Goal: Transaction & Acquisition: Purchase product/service

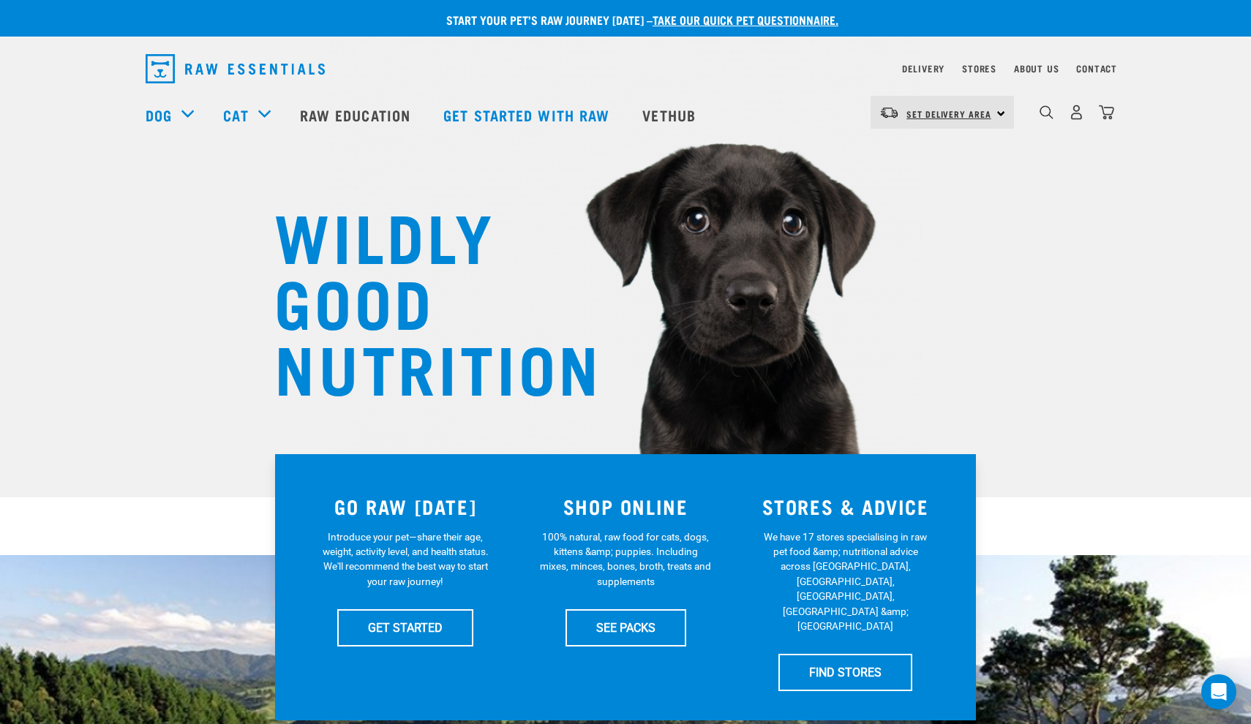
click at [968, 121] on link "Set Delivery Area" at bounding box center [949, 113] width 85 height 23
click at [904, 180] on link "[GEOGRAPHIC_DATA]" at bounding box center [941, 186] width 140 height 32
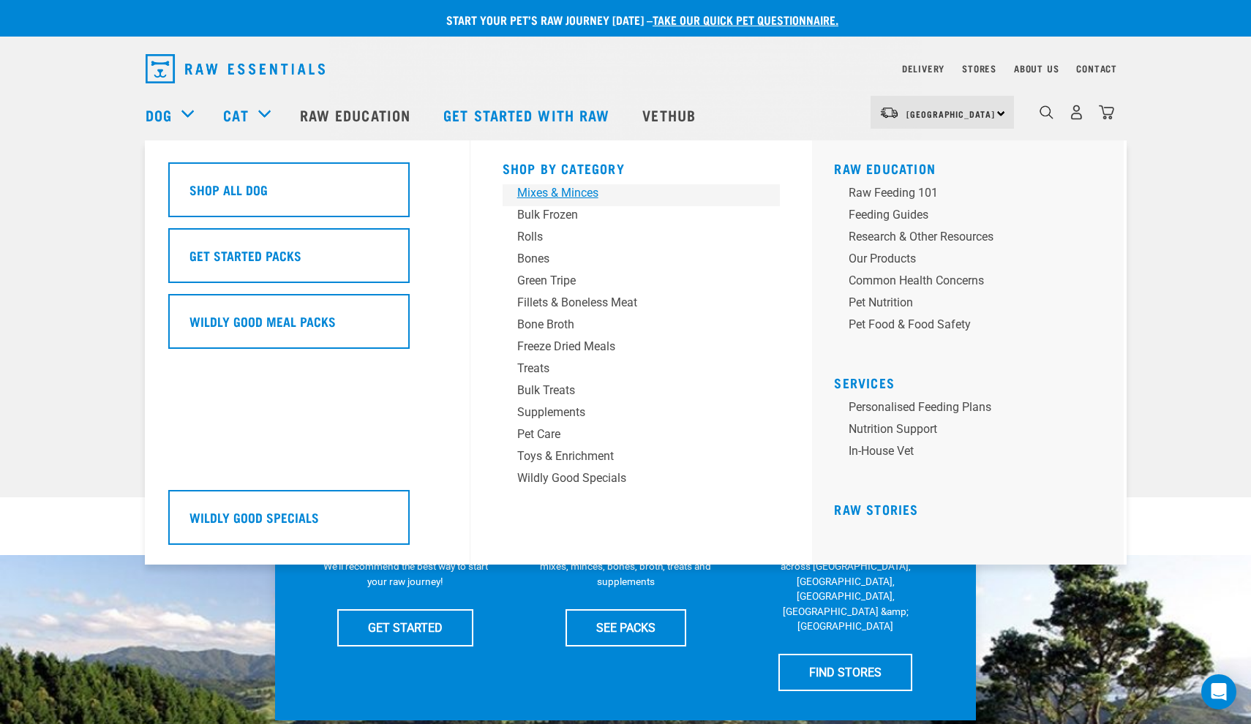
click at [542, 191] on div "Mixes & Minces" at bounding box center [631, 193] width 228 height 18
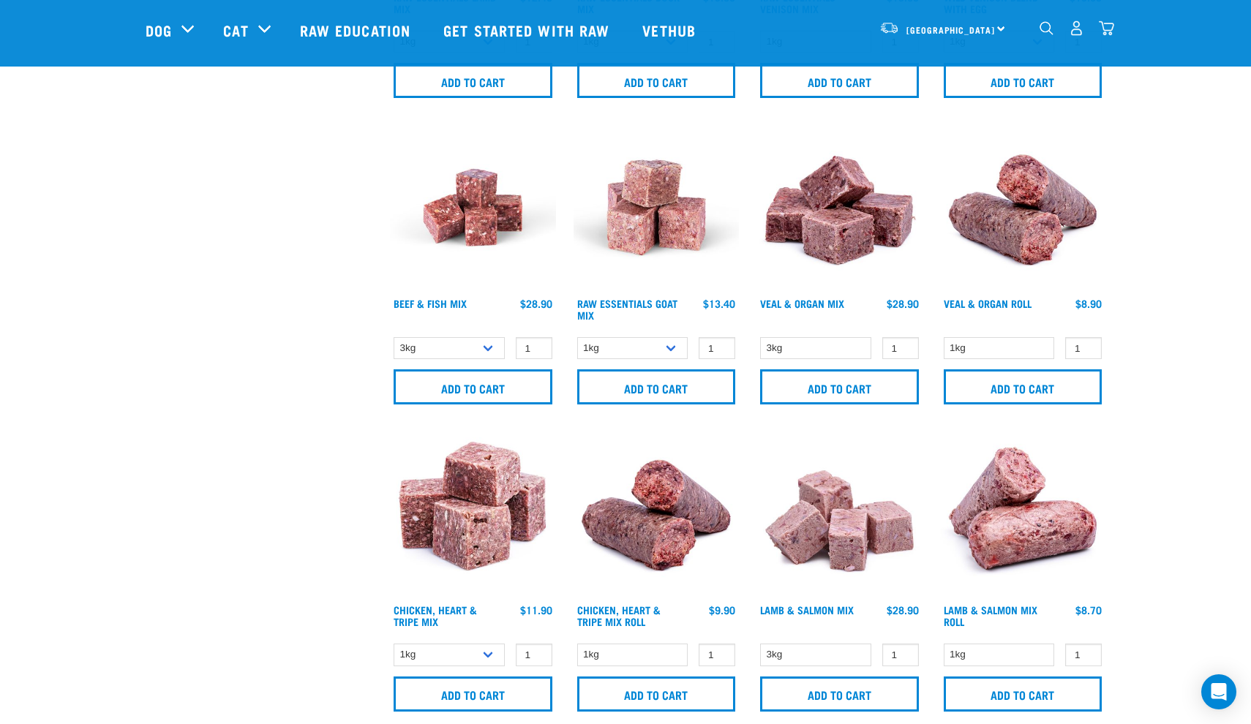
scroll to position [584, 0]
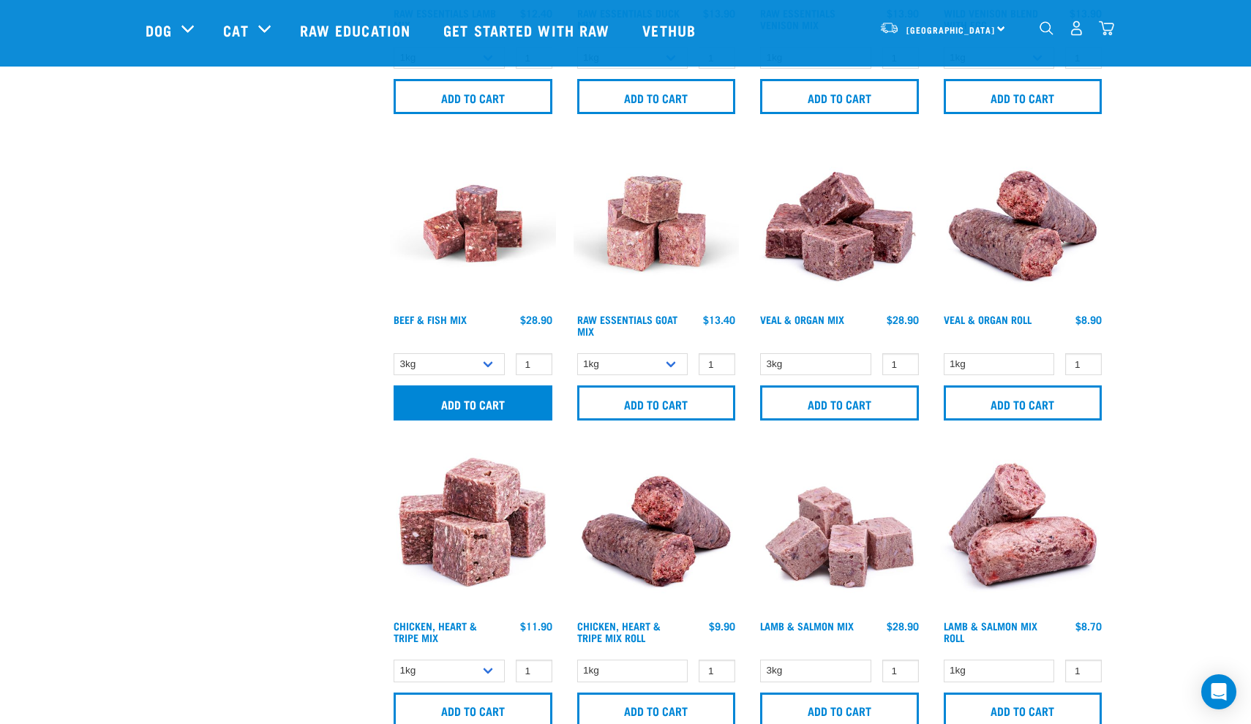
click at [468, 402] on input "Add to cart" at bounding box center [473, 403] width 159 height 35
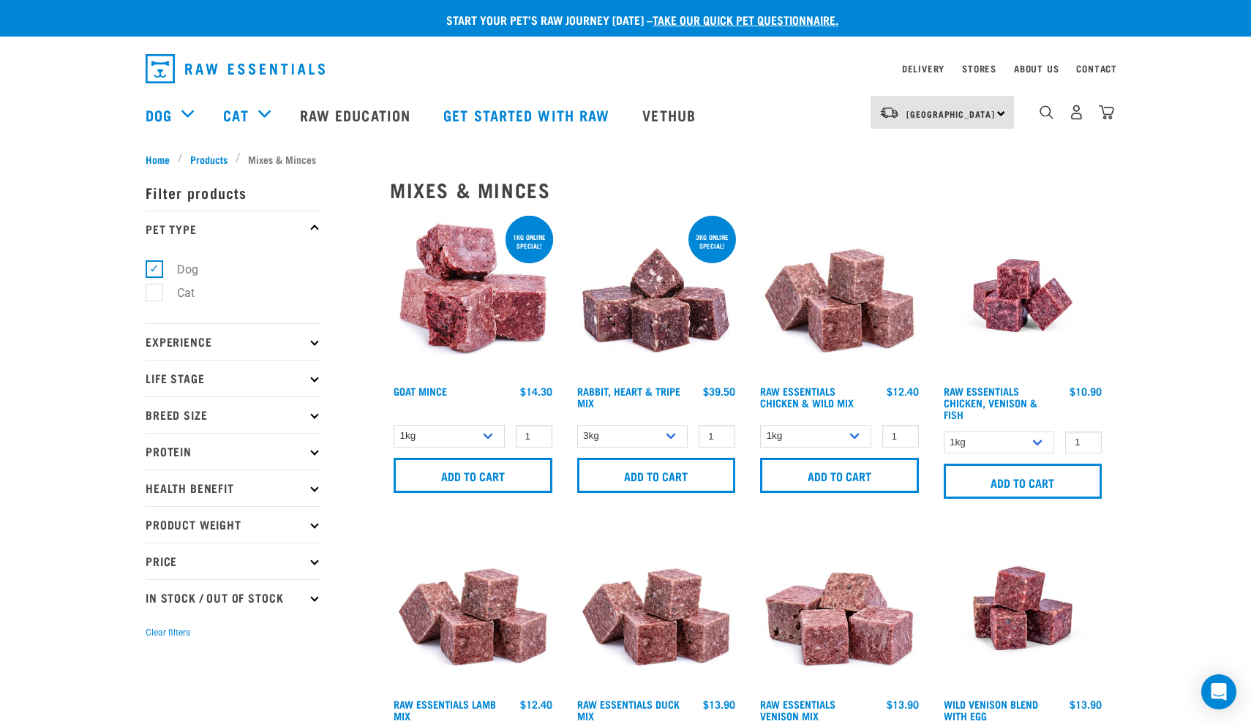
scroll to position [0, 0]
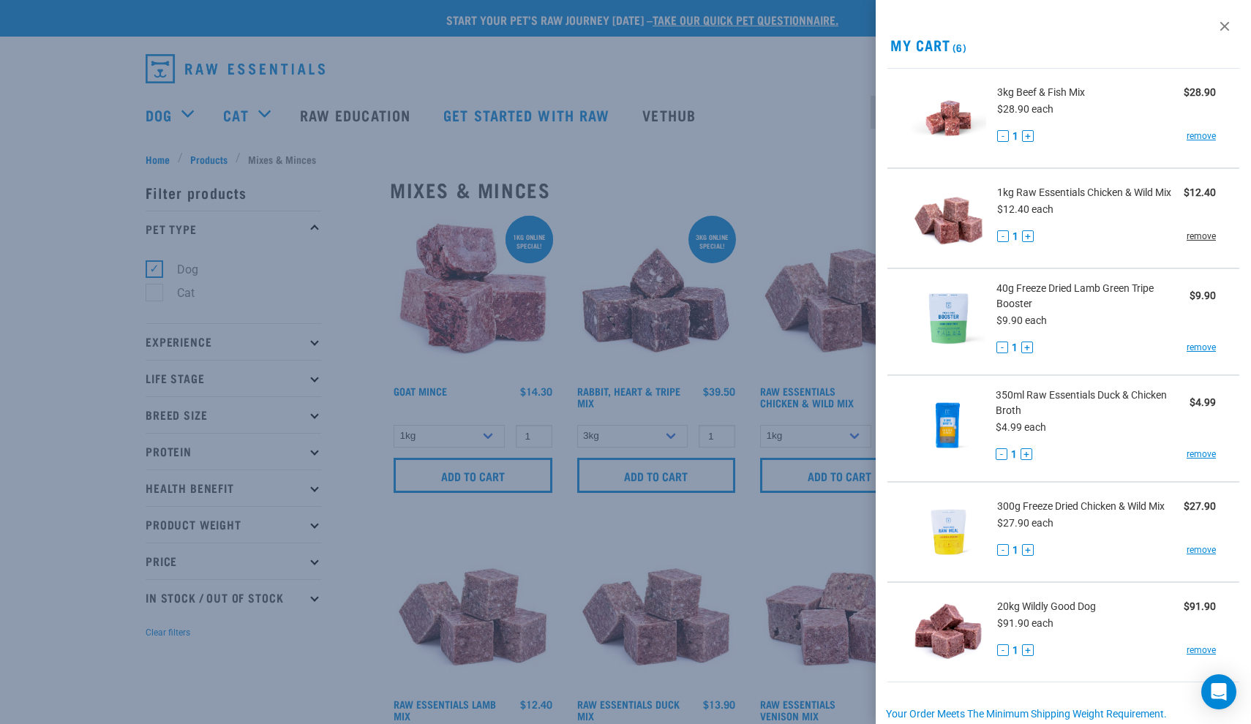
click at [1196, 237] on link "remove" at bounding box center [1201, 236] width 29 height 13
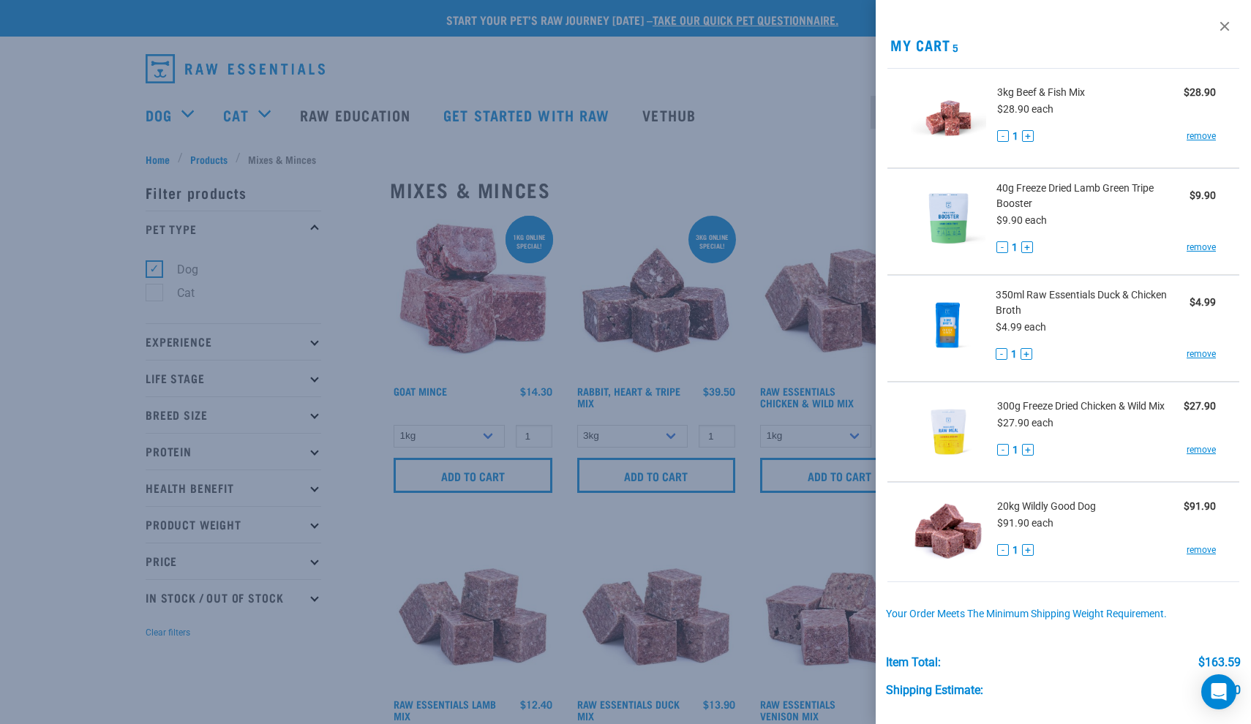
click at [1194, 240] on div "- 1 + remove" at bounding box center [1107, 247] width 220 height 15
click at [1198, 248] on link "remove" at bounding box center [1201, 247] width 29 height 13
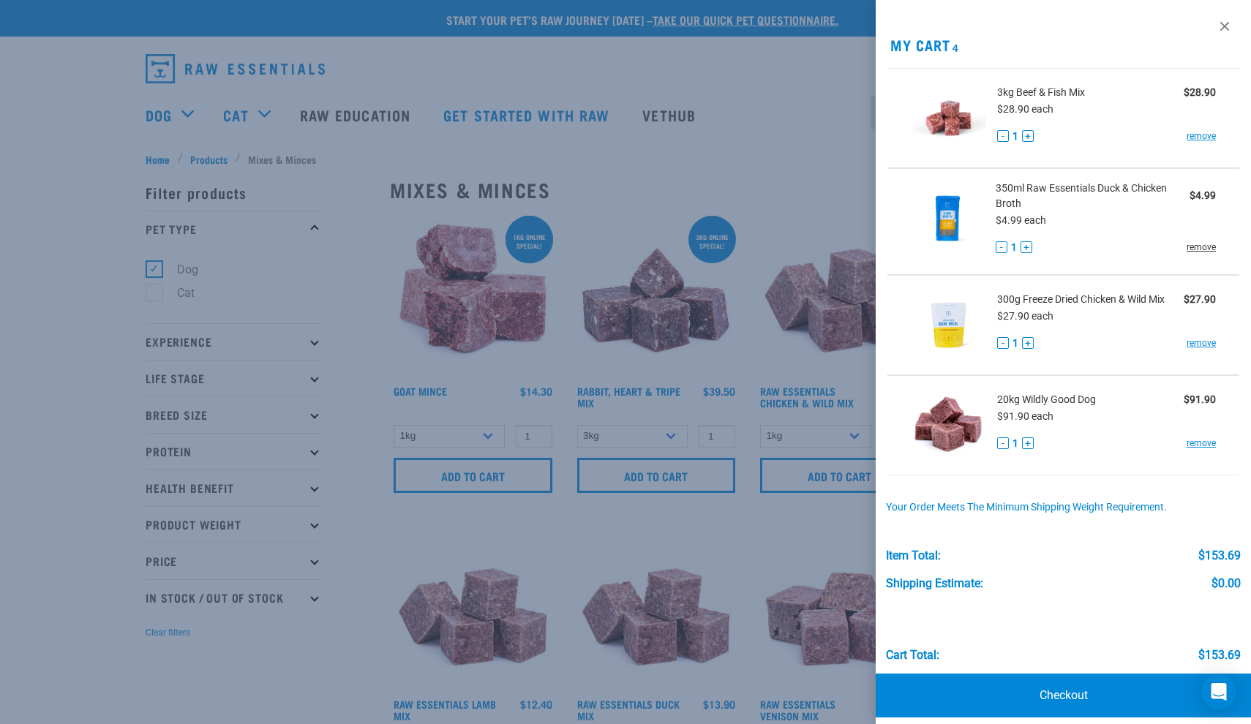
click at [1196, 249] on link "remove" at bounding box center [1201, 247] width 29 height 13
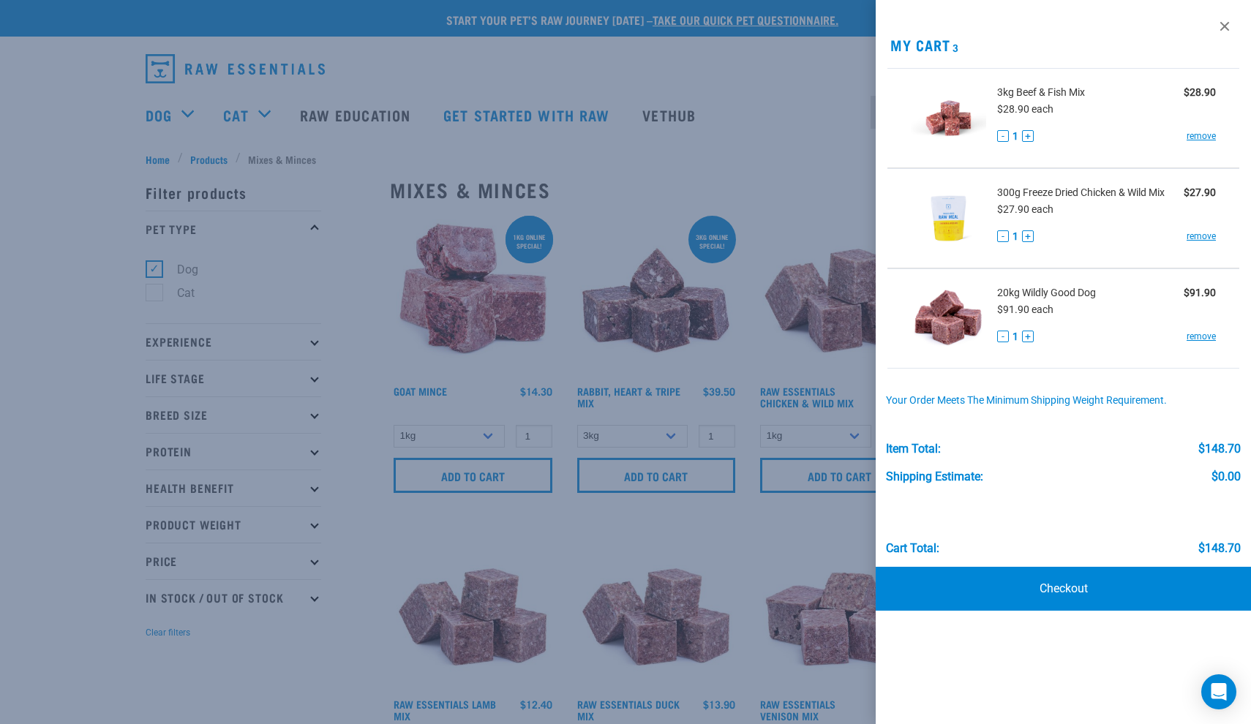
click at [1194, 250] on div "300g Freeze Dried Chicken & Wild Mix $27.90 $27.90 each - 1 + remove" at bounding box center [1101, 218] width 230 height 67
click at [1199, 244] on div "300g Freeze Dried Chicken & Wild Mix $27.90 $27.90 each - 1 + remove" at bounding box center [1101, 218] width 230 height 67
click at [1202, 240] on link "remove" at bounding box center [1201, 236] width 29 height 13
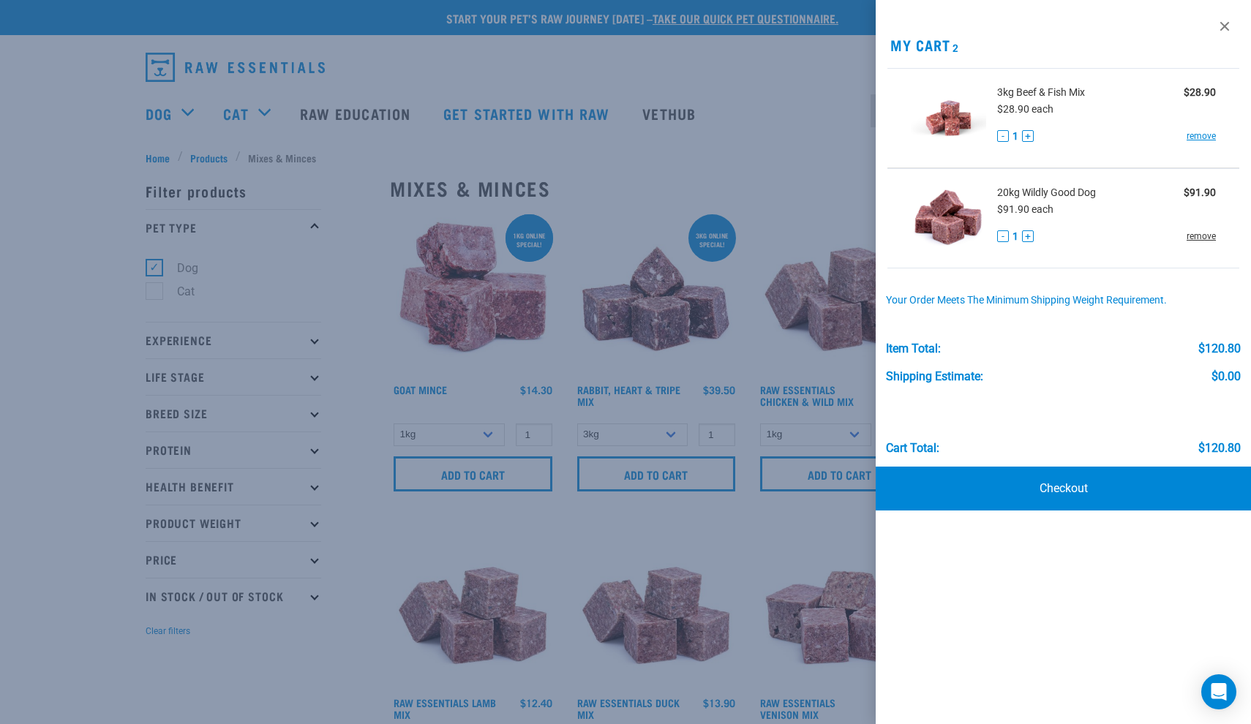
click at [1202, 240] on link "remove" at bounding box center [1201, 236] width 29 height 13
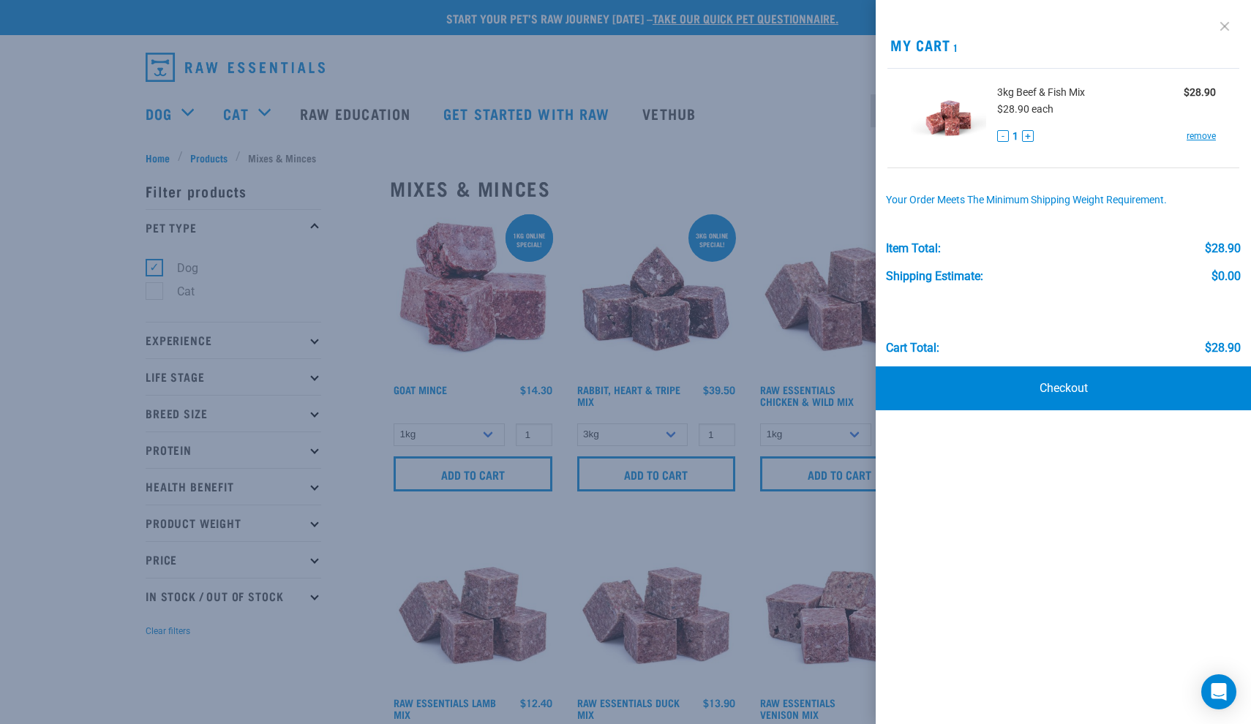
click at [1230, 28] on link at bounding box center [1224, 26] width 23 height 23
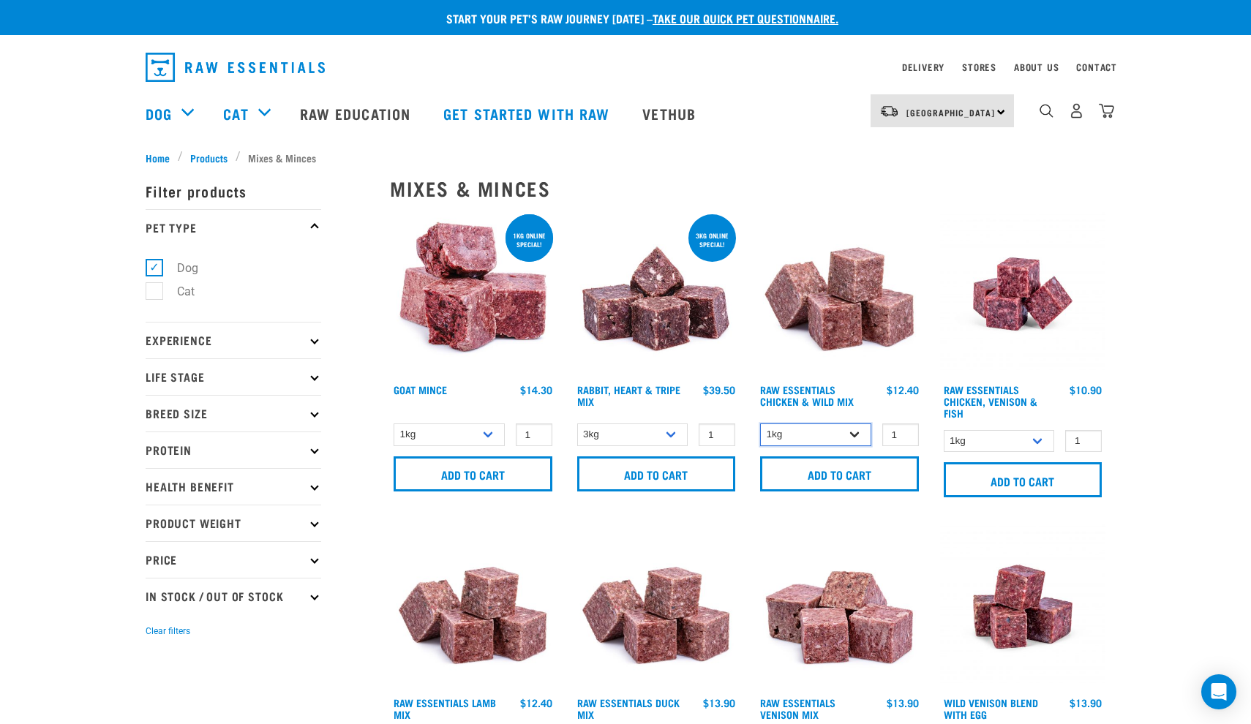
select select "709"
click at [846, 476] on input "Add to cart" at bounding box center [839, 474] width 159 height 35
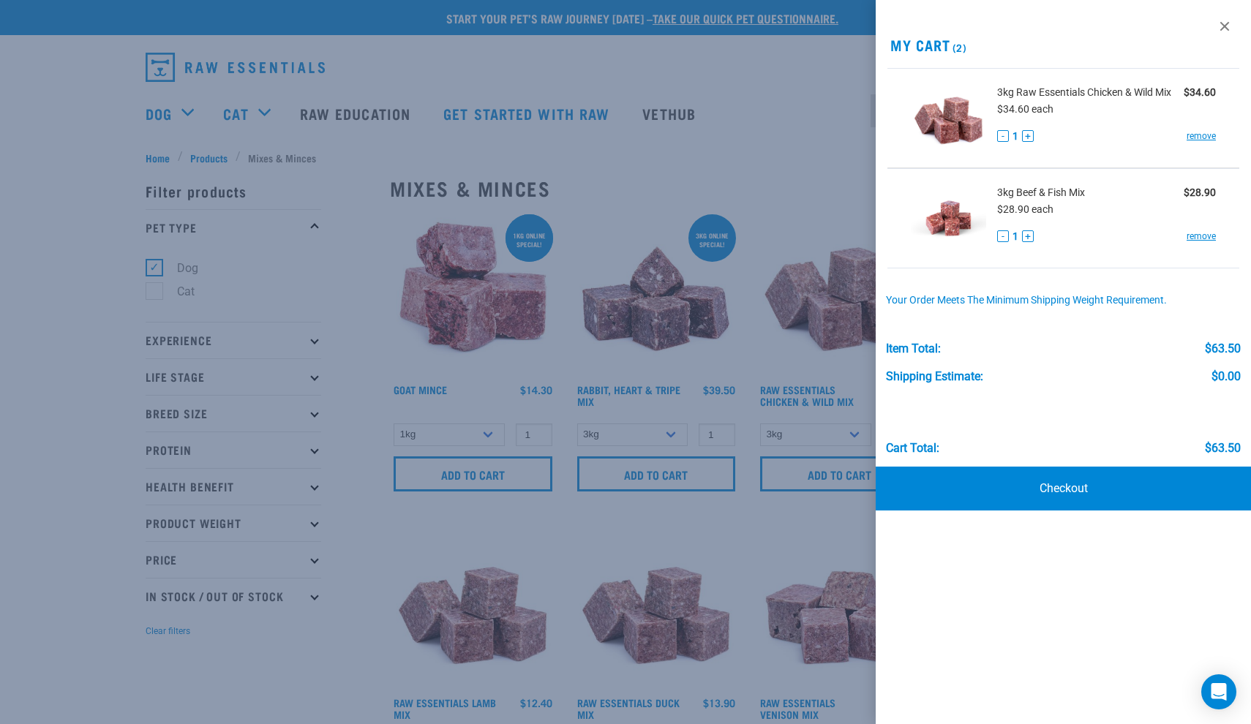
click at [187, 113] on div at bounding box center [625, 362] width 1251 height 724
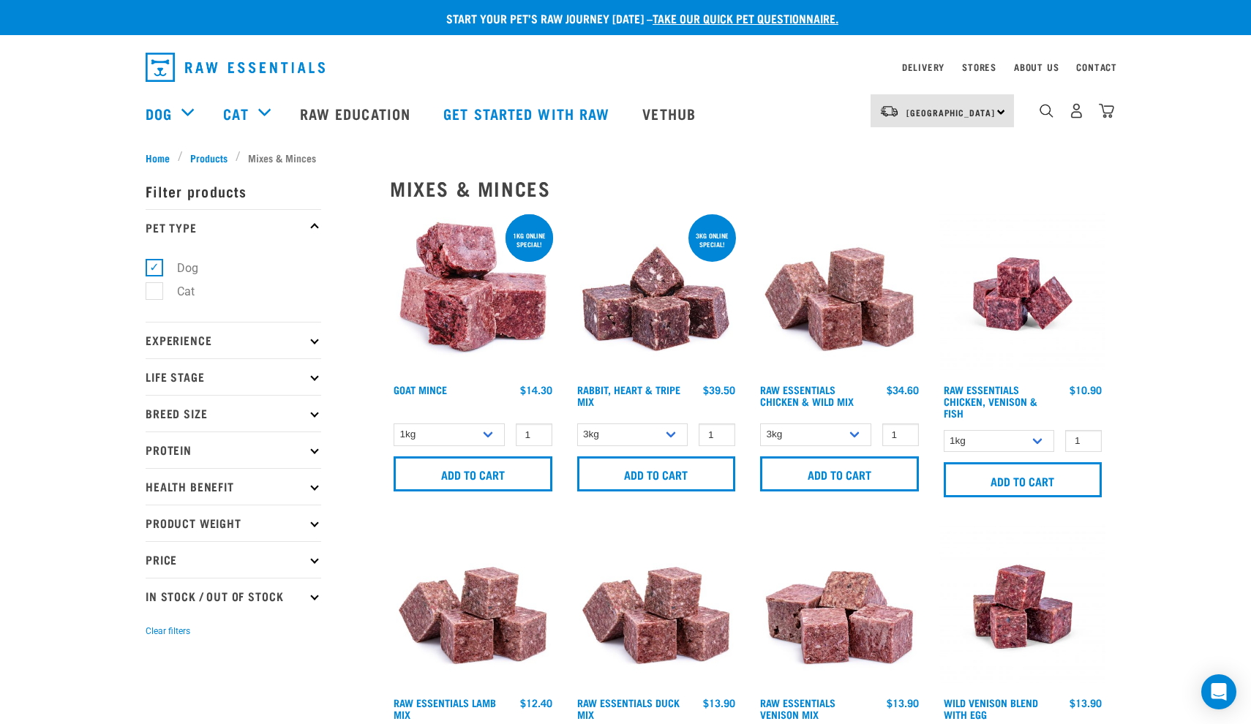
click at [187, 113] on div "Dog" at bounding box center [177, 113] width 63 height 59
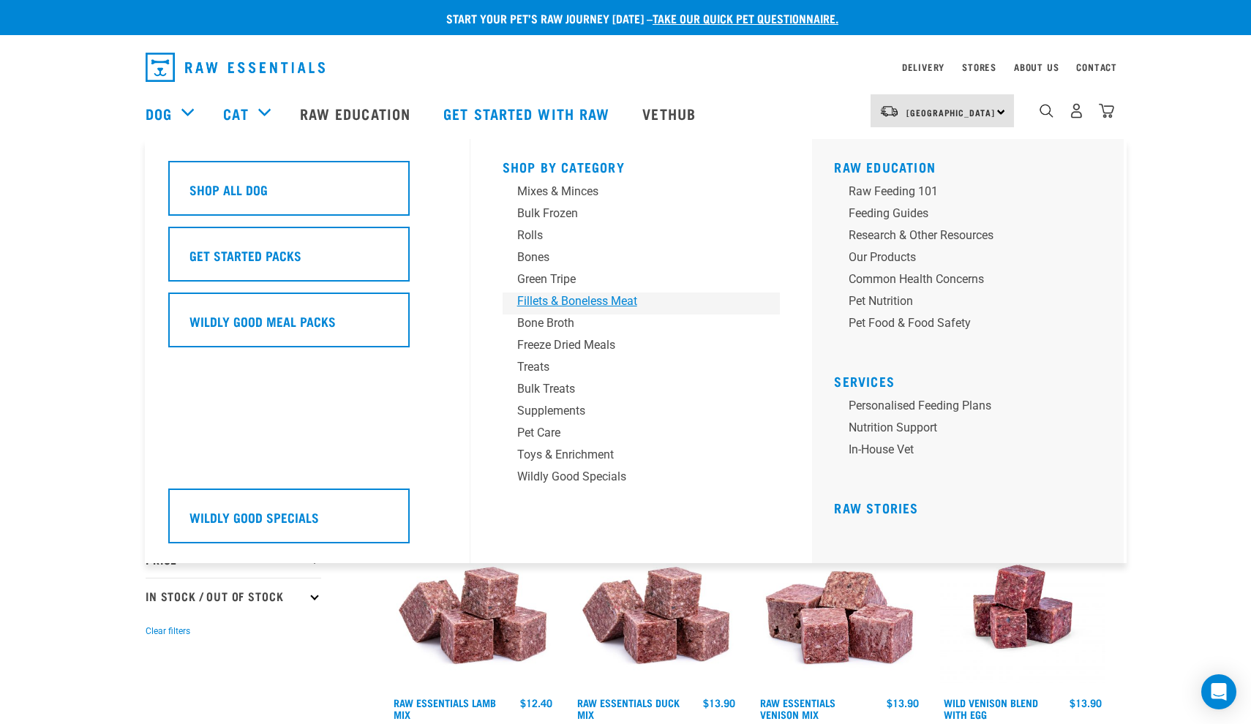
click at [550, 300] on div "Fillets & Boneless Meat" at bounding box center [631, 302] width 228 height 18
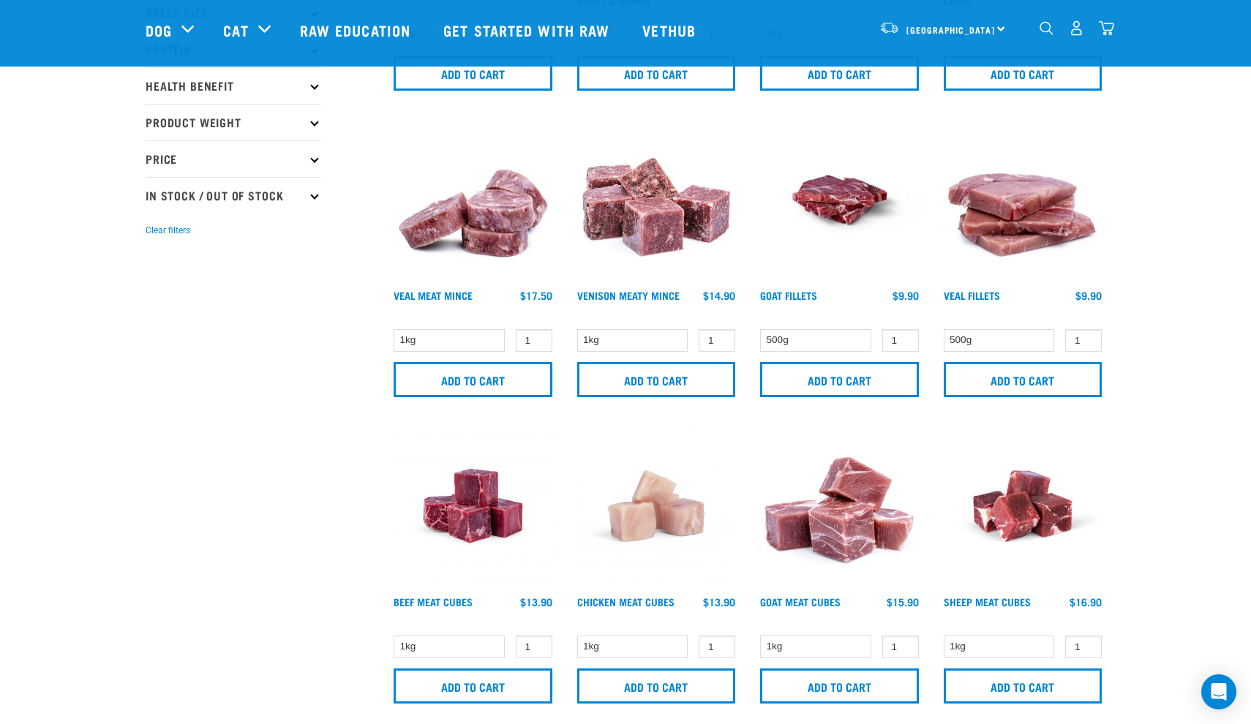
scroll to position [299, 0]
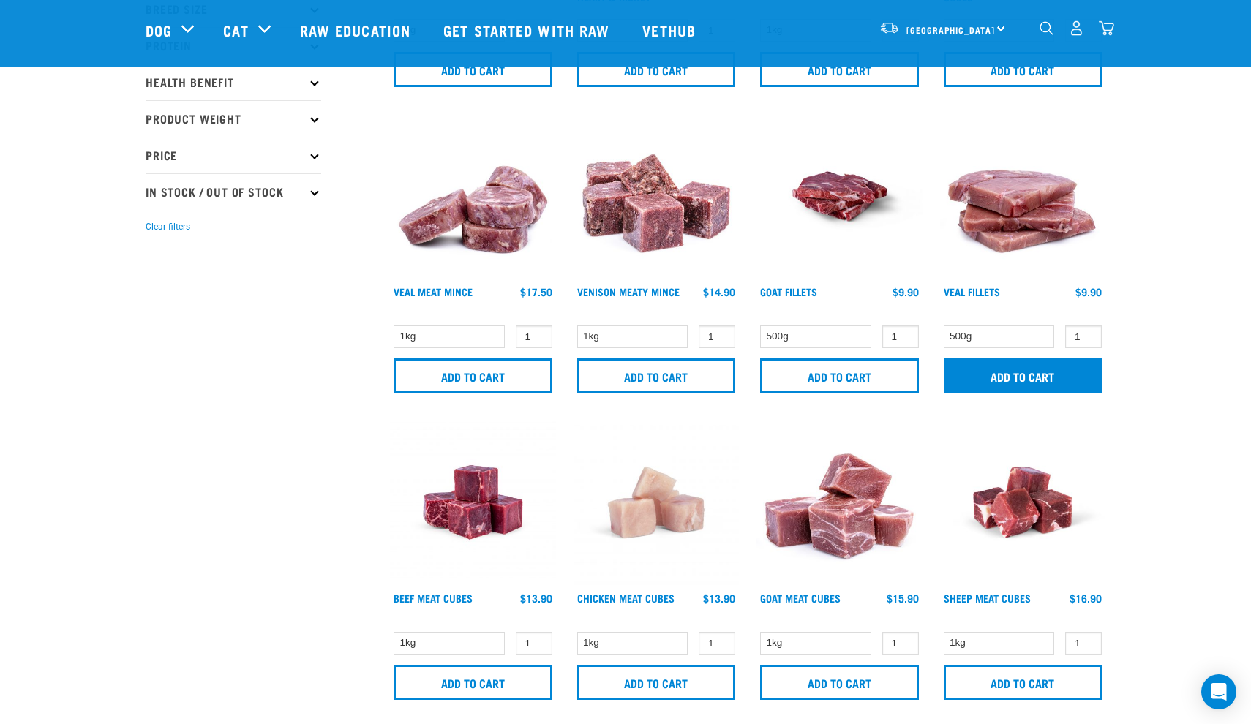
click at [961, 375] on input "Add to cart" at bounding box center [1023, 376] width 159 height 35
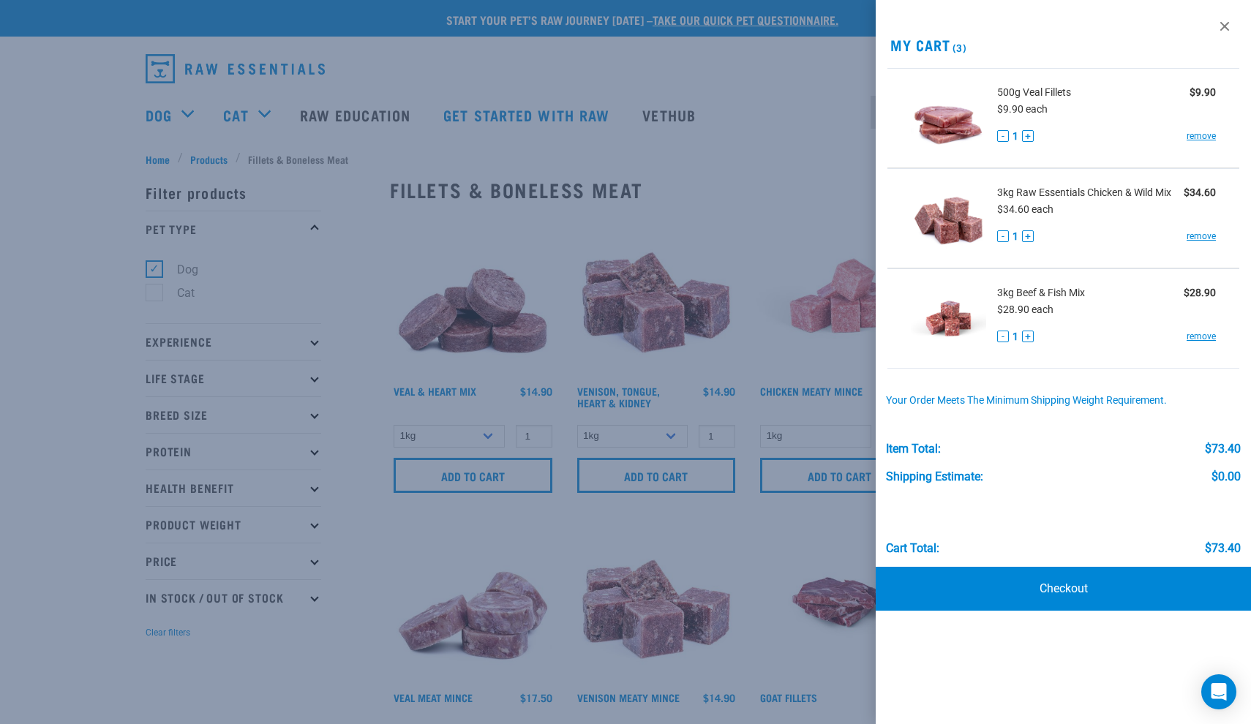
scroll to position [0, 0]
click at [1219, 32] on link at bounding box center [1224, 26] width 23 height 23
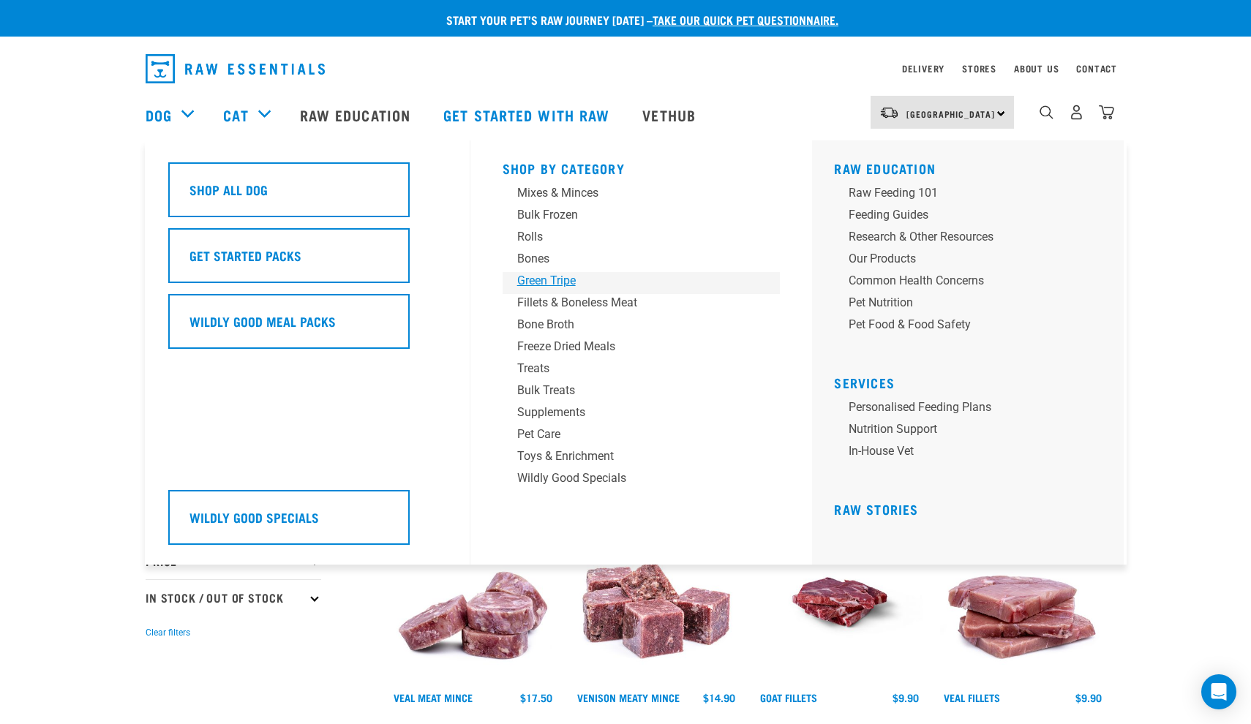
click at [547, 280] on div "Green Tripe" at bounding box center [631, 281] width 228 height 18
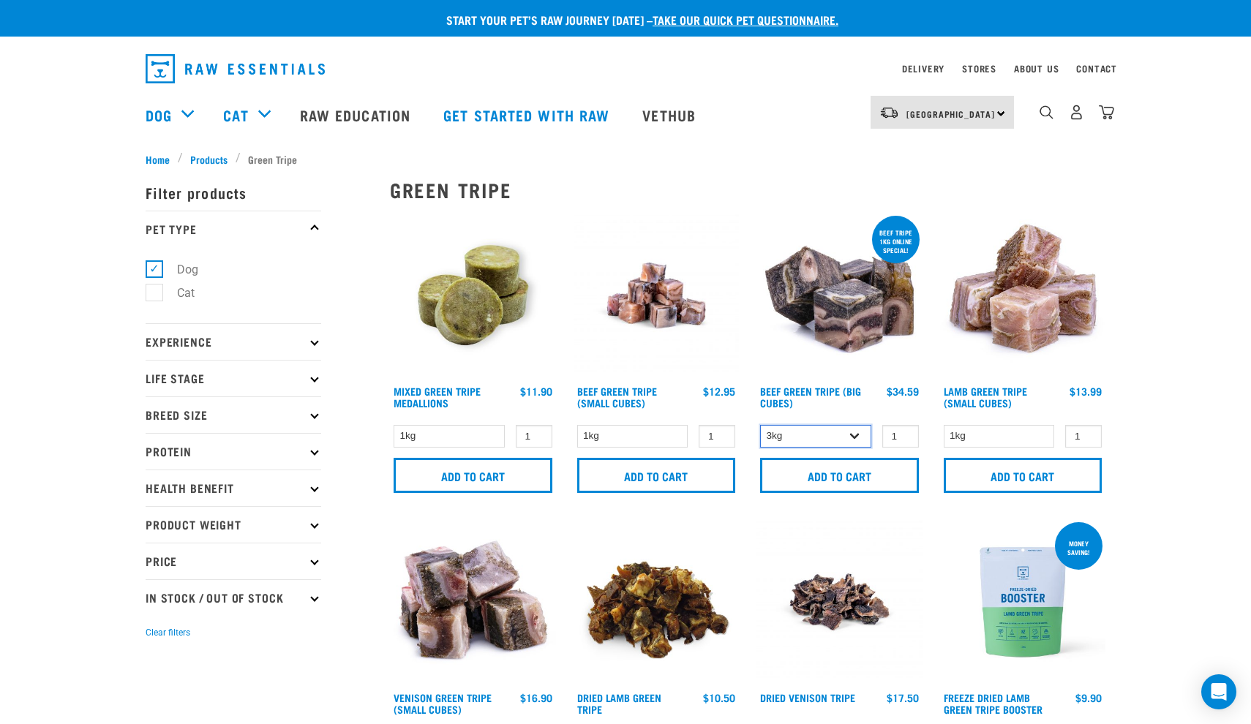
select select "344958"
click at [647, 471] on input "Add to cart" at bounding box center [656, 475] width 159 height 35
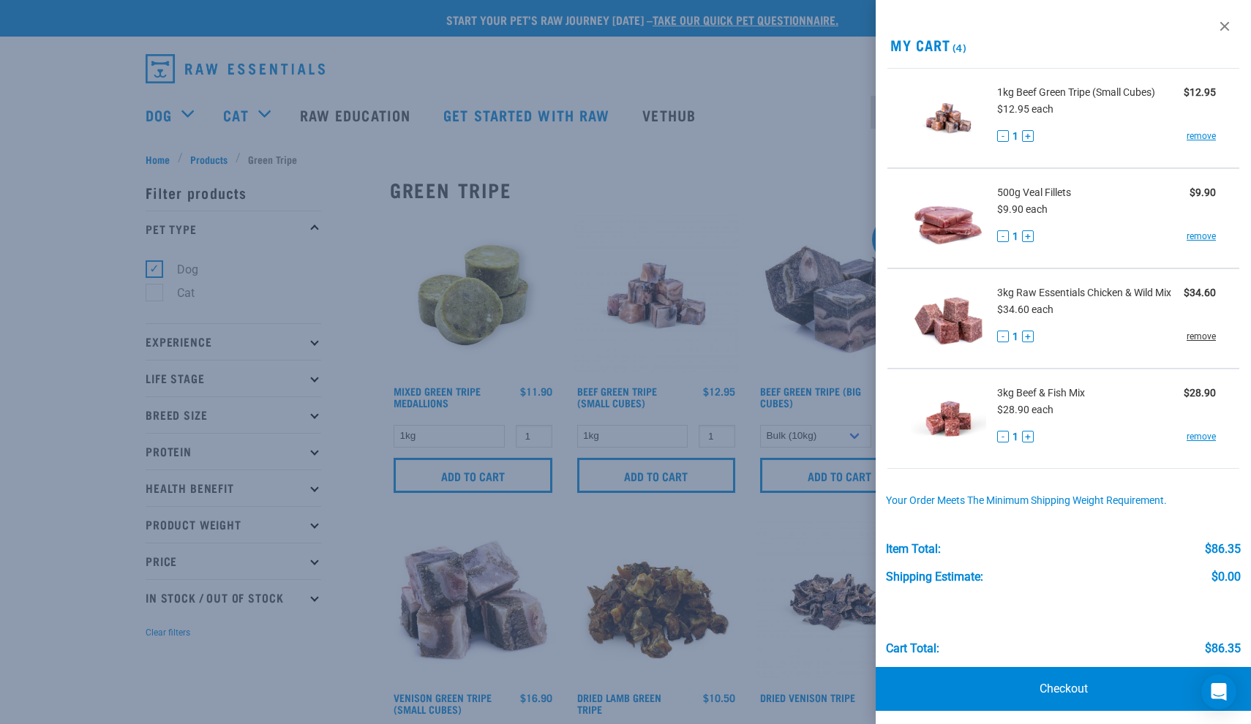
click at [1202, 338] on link "remove" at bounding box center [1201, 336] width 29 height 13
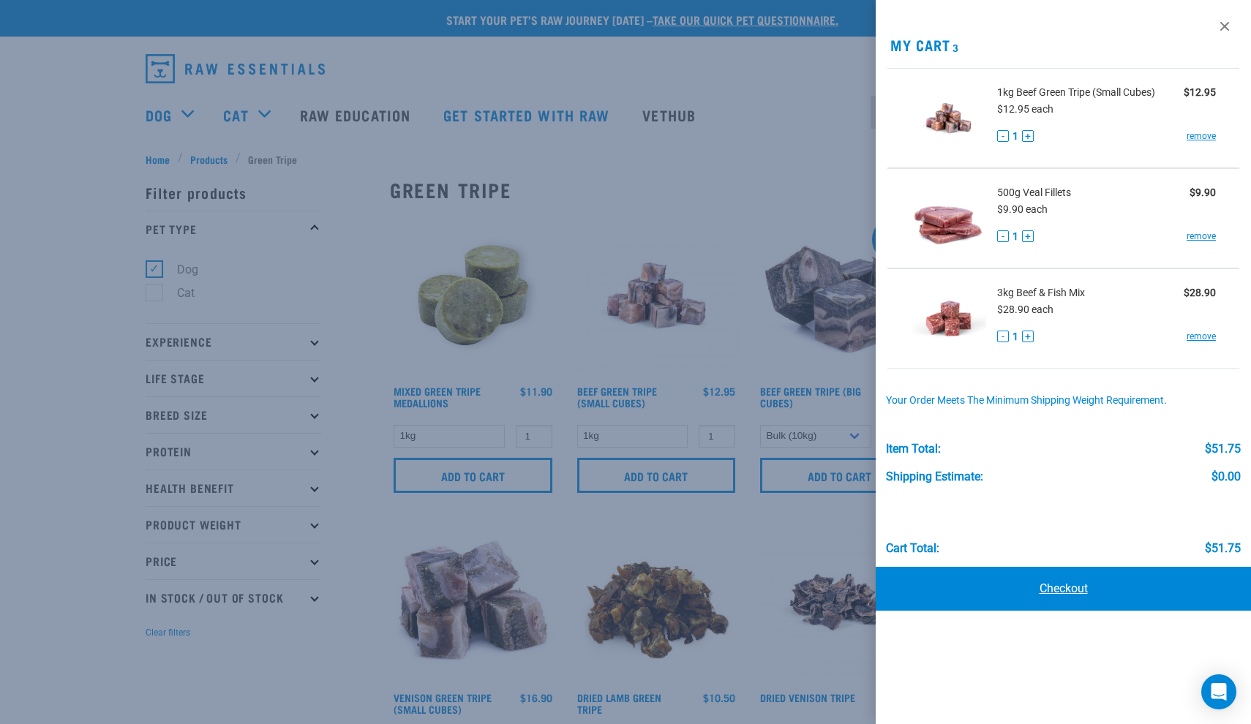
click at [1073, 589] on link "Checkout" at bounding box center [1063, 589] width 375 height 44
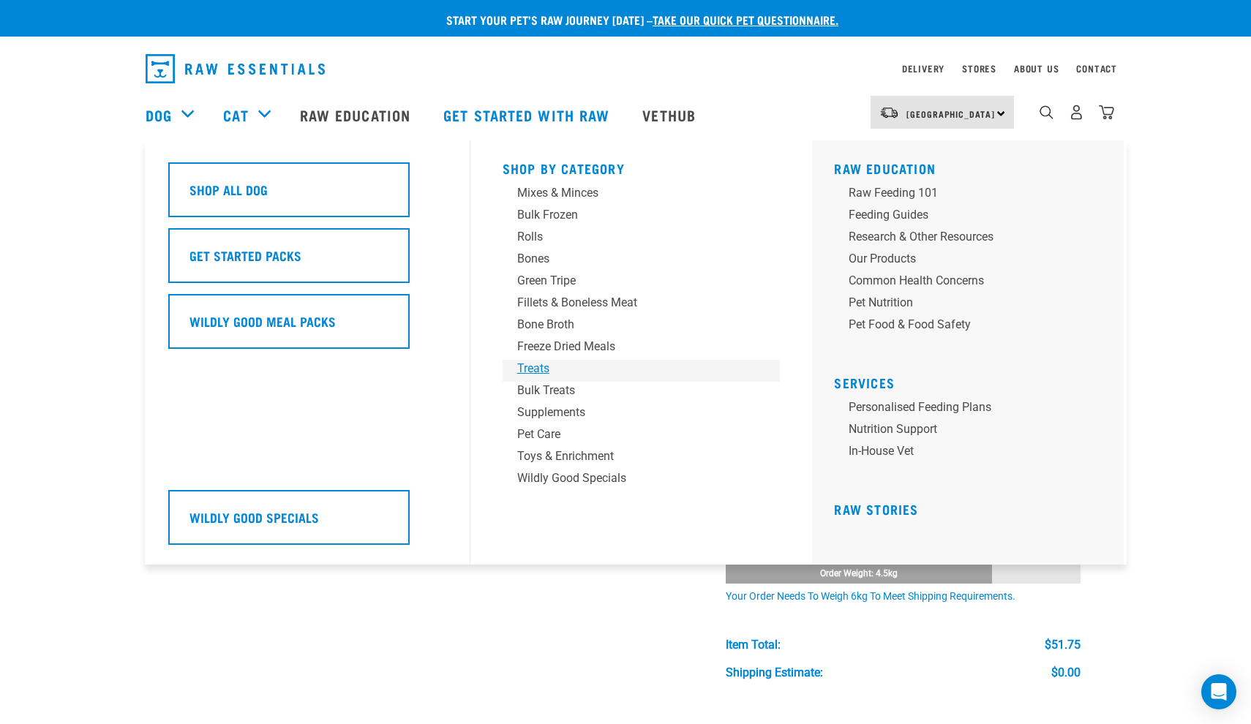
click at [525, 370] on div "Treats" at bounding box center [631, 369] width 228 height 18
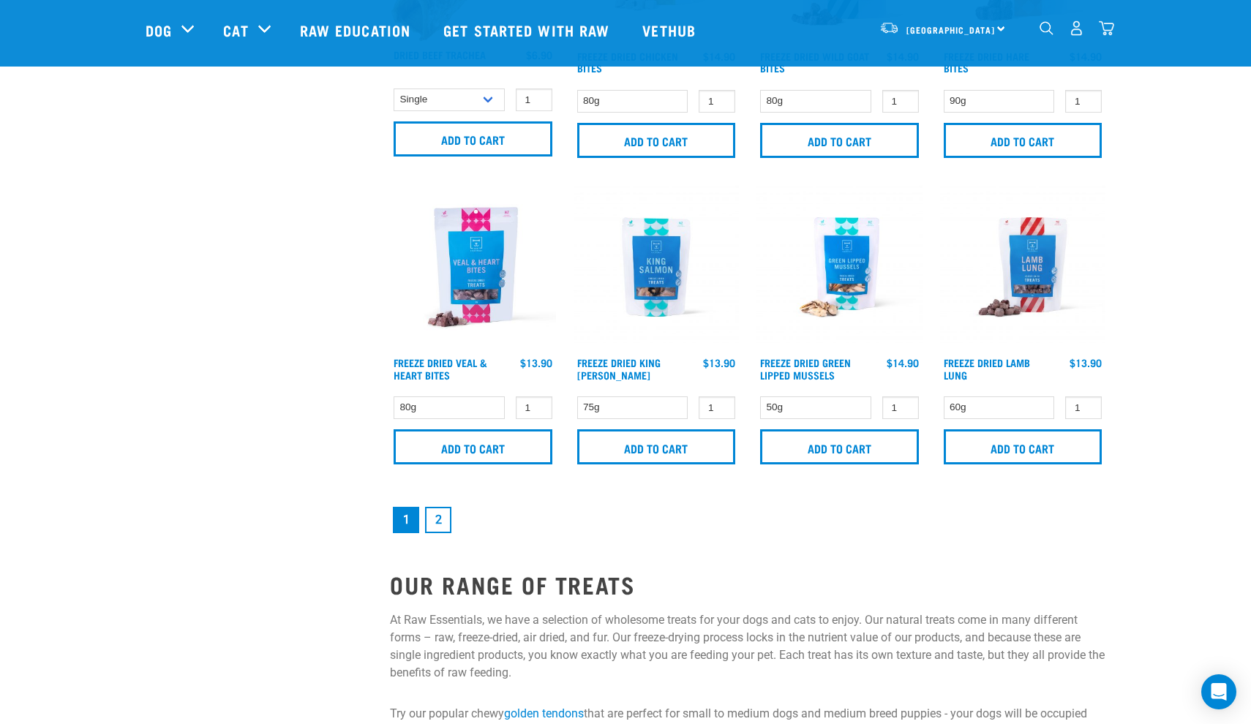
scroll to position [2070, 0]
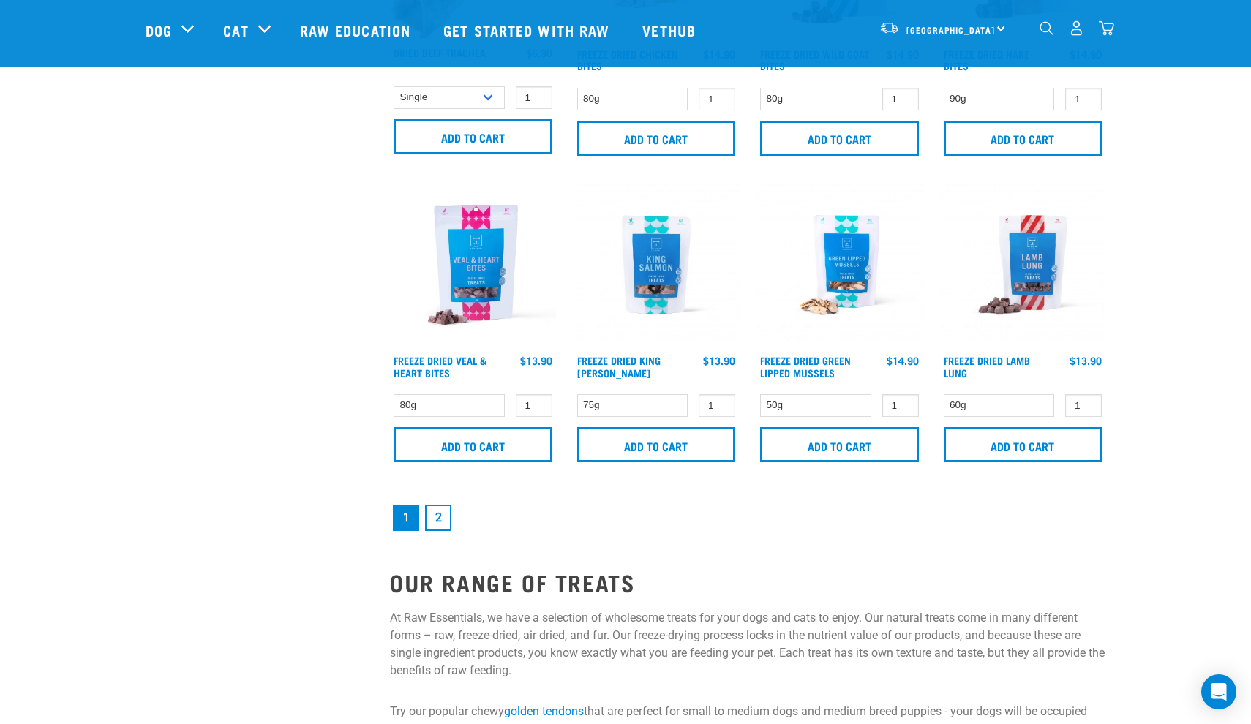
click at [438, 523] on link "2" at bounding box center [438, 518] width 26 height 26
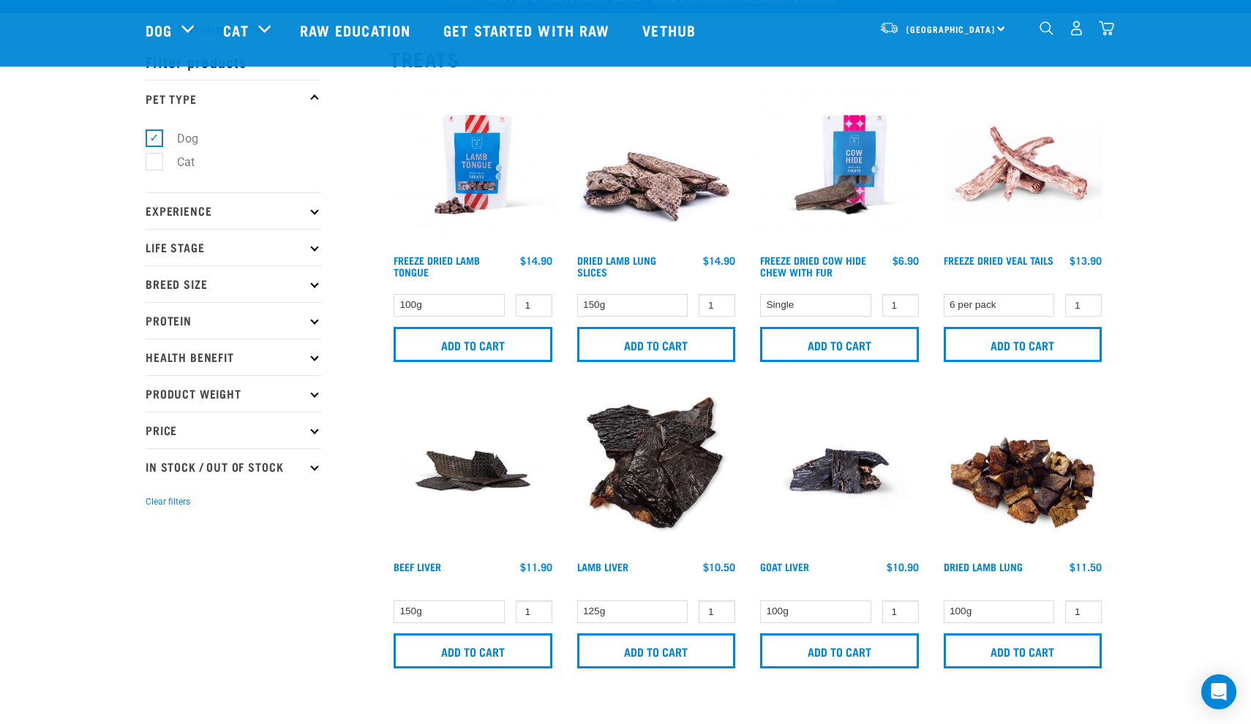
scroll to position [21, 0]
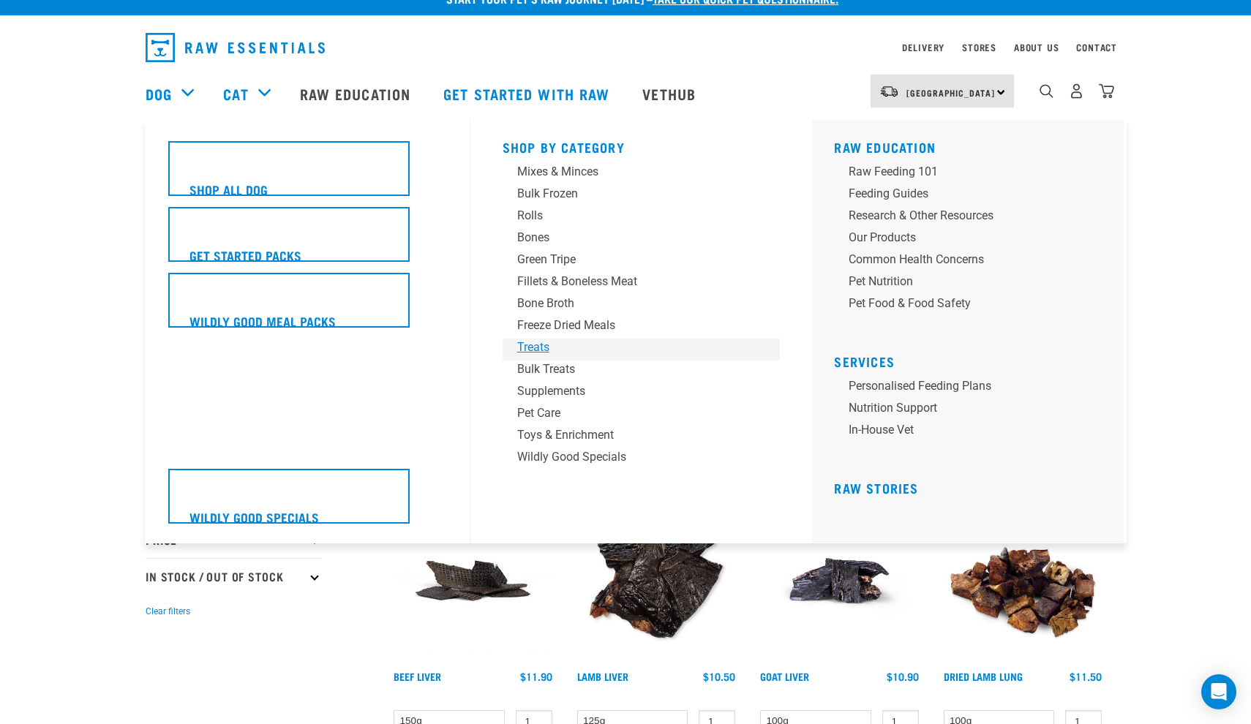
click at [545, 345] on div "Treats" at bounding box center [631, 348] width 228 height 18
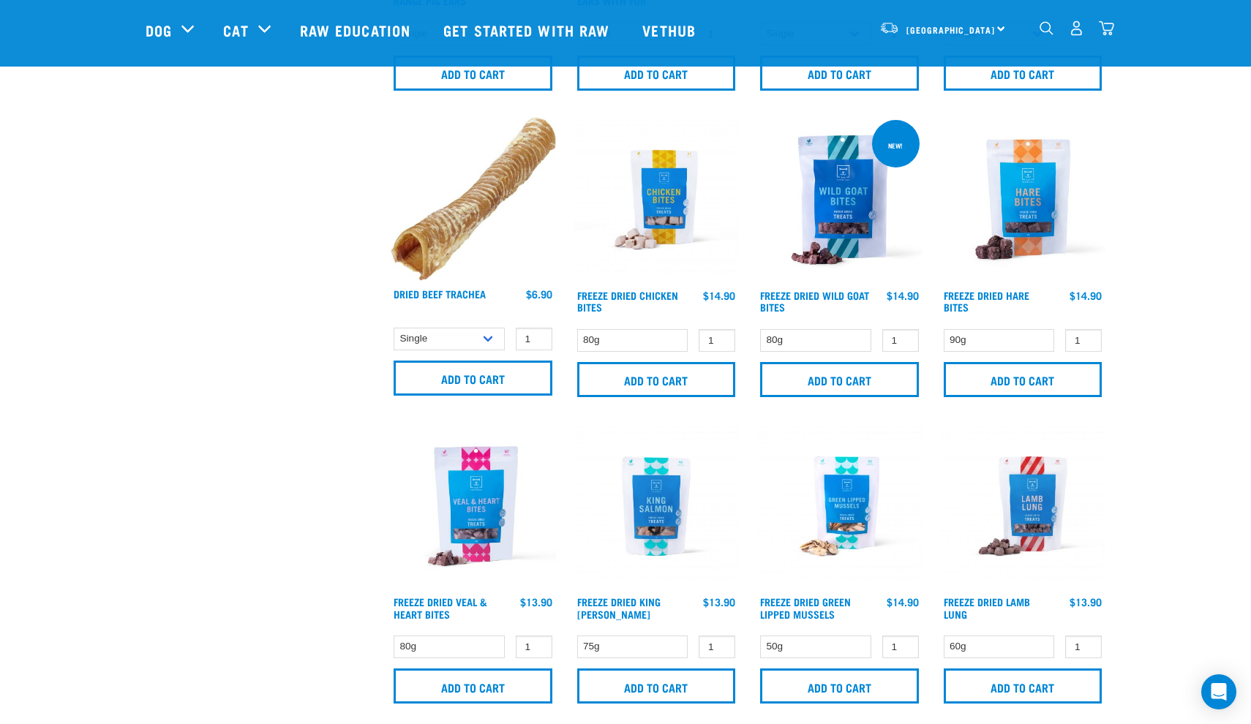
scroll to position [1791, 0]
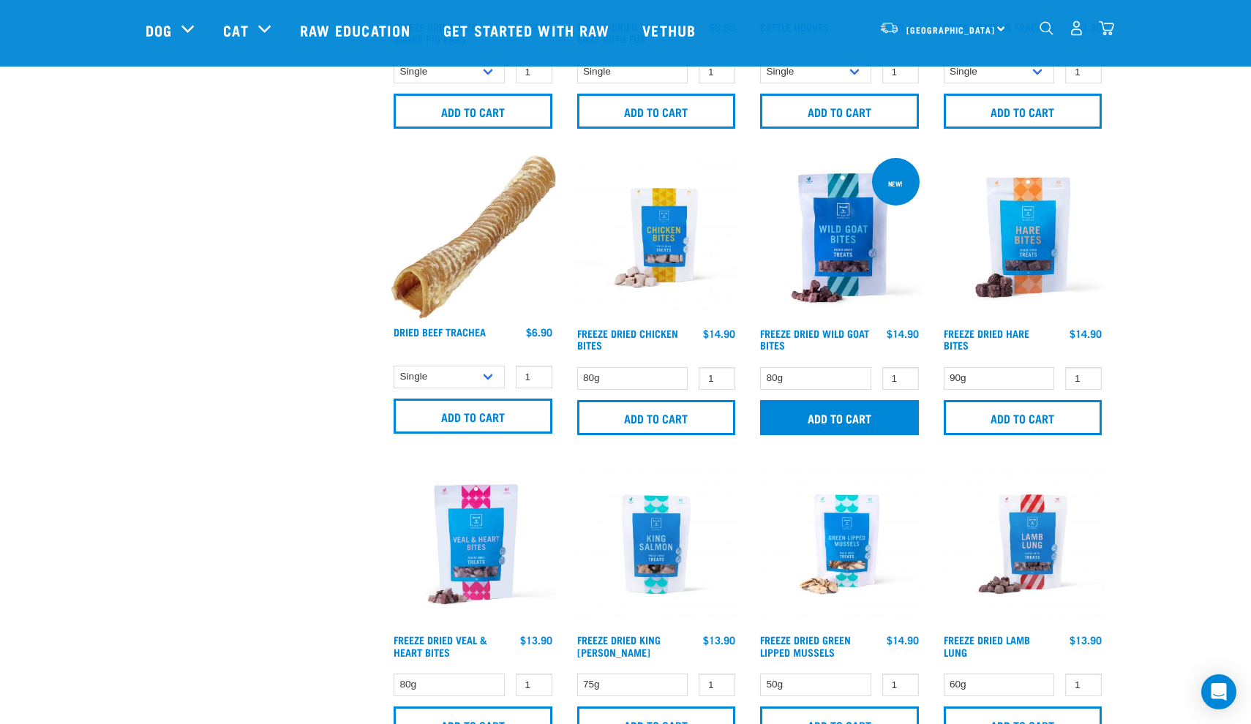
click at [841, 424] on input "Add to cart" at bounding box center [839, 417] width 159 height 35
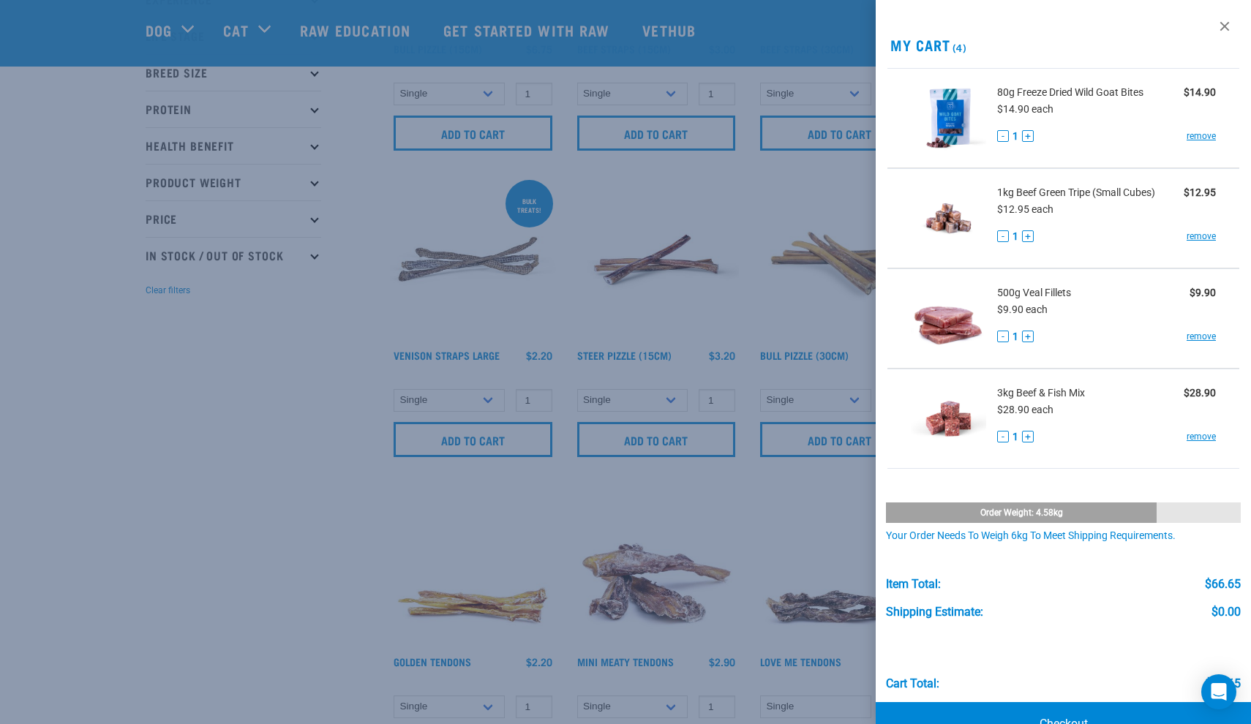
scroll to position [226, 0]
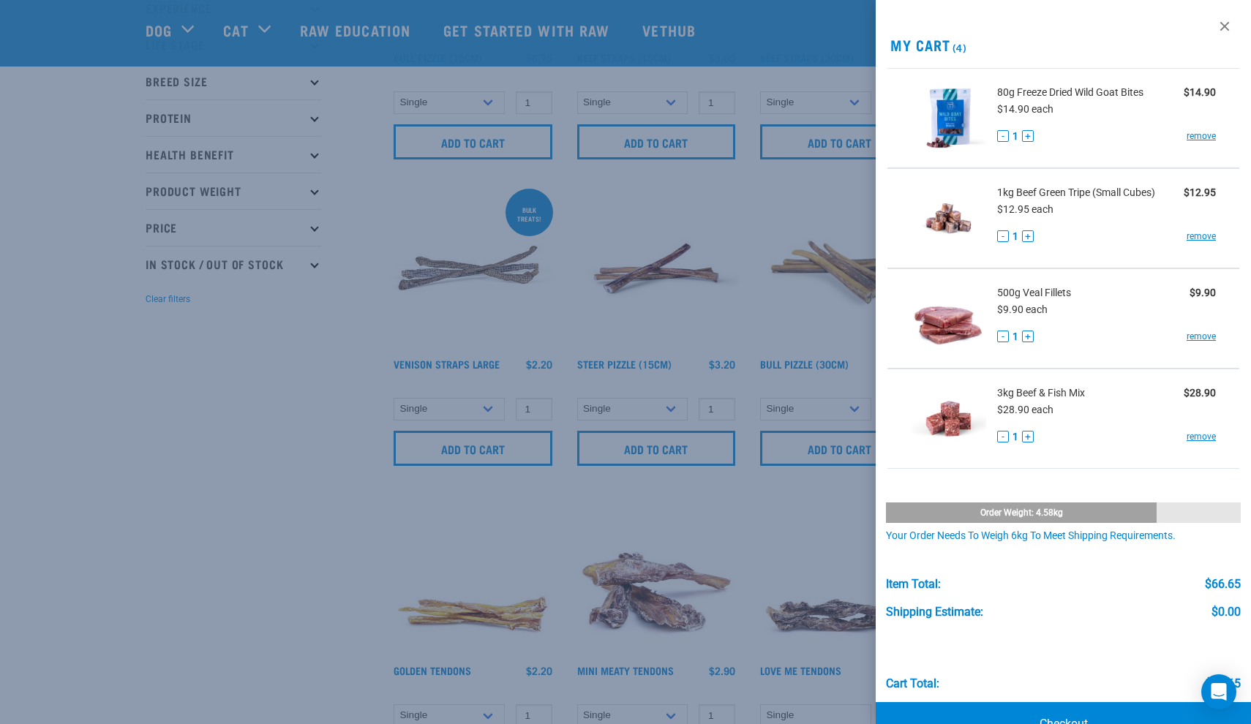
click at [1060, 710] on link "Checkout" at bounding box center [1063, 724] width 375 height 44
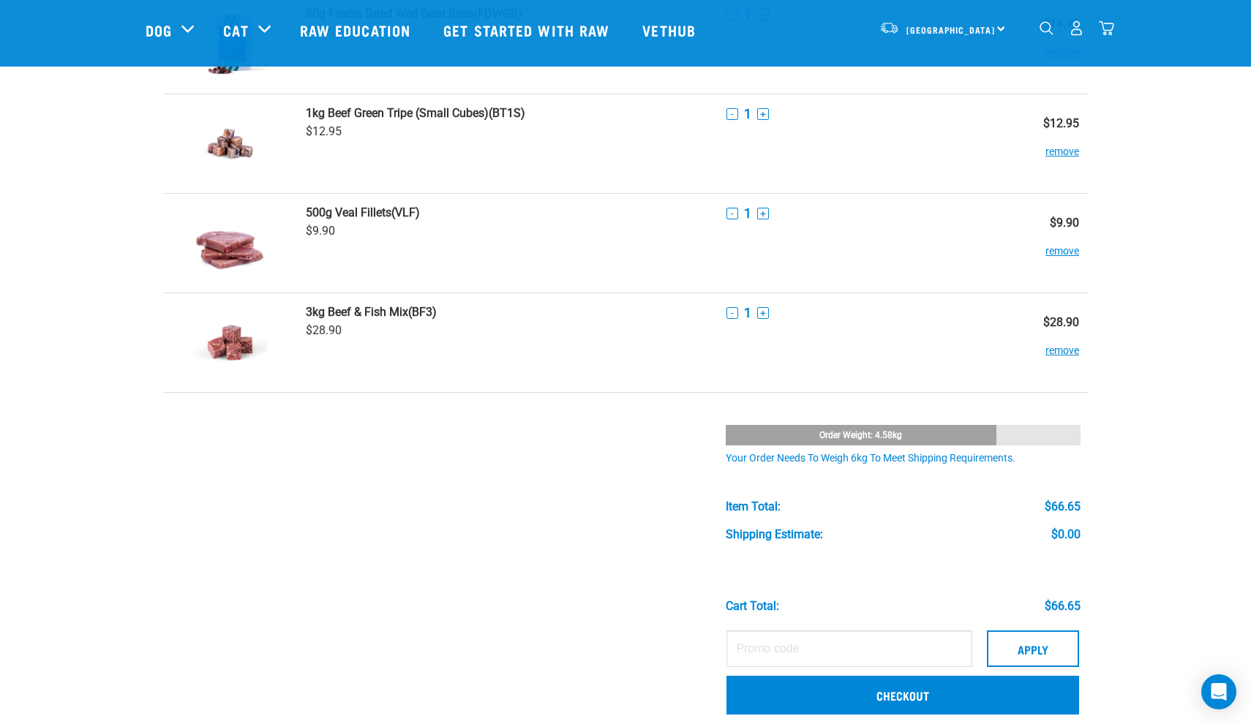
scroll to position [140, 0]
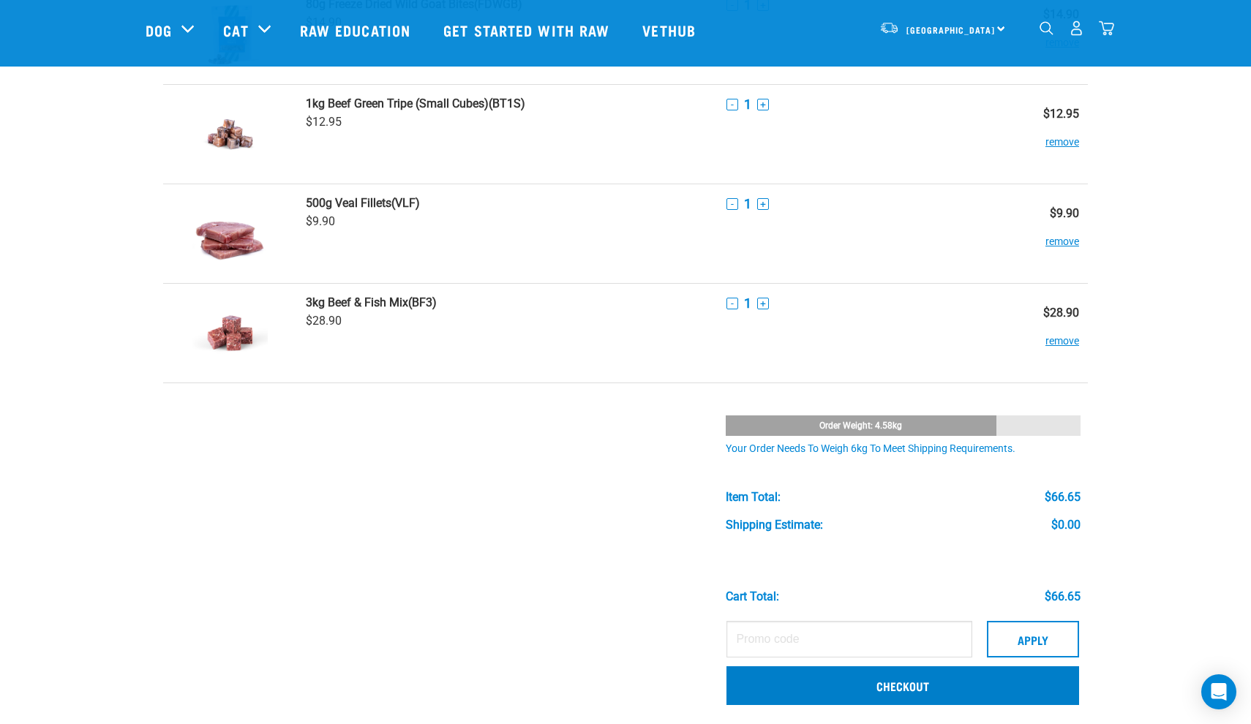
click at [817, 678] on link "Checkout" at bounding box center [903, 686] width 353 height 38
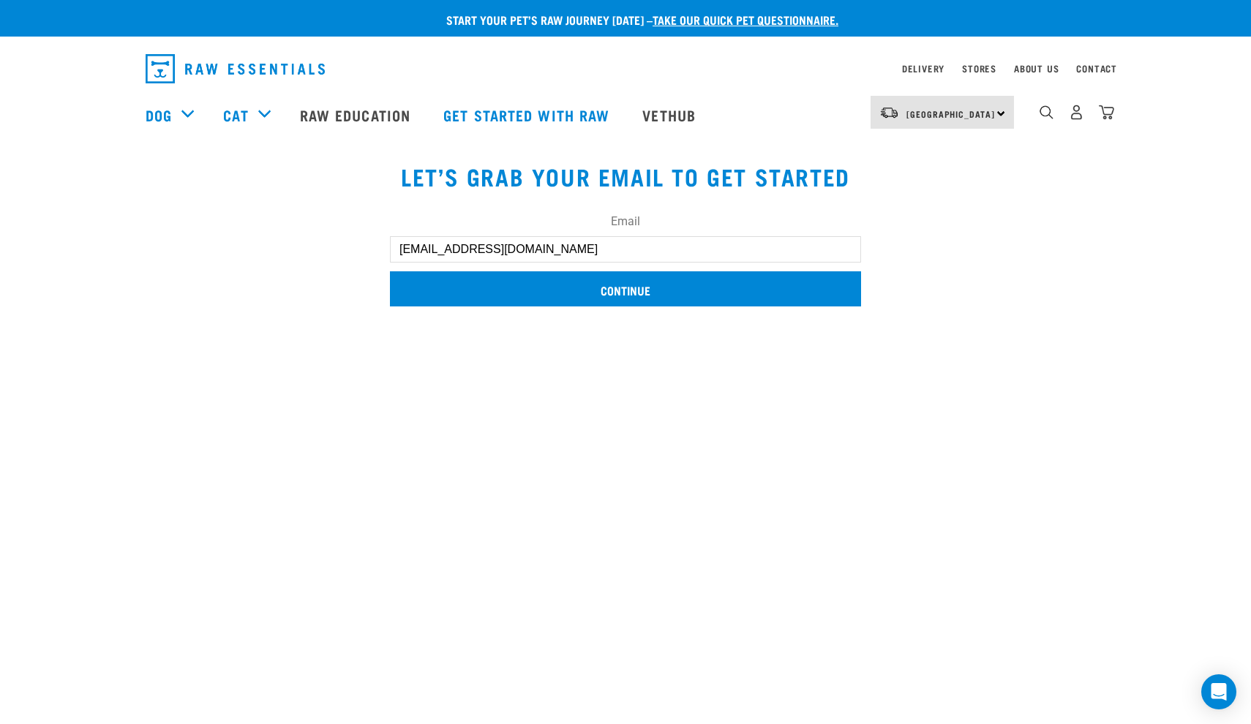
click at [655, 277] on input "Continue" at bounding box center [625, 288] width 471 height 35
click at [589, 288] on input "Continue" at bounding box center [625, 288] width 471 height 35
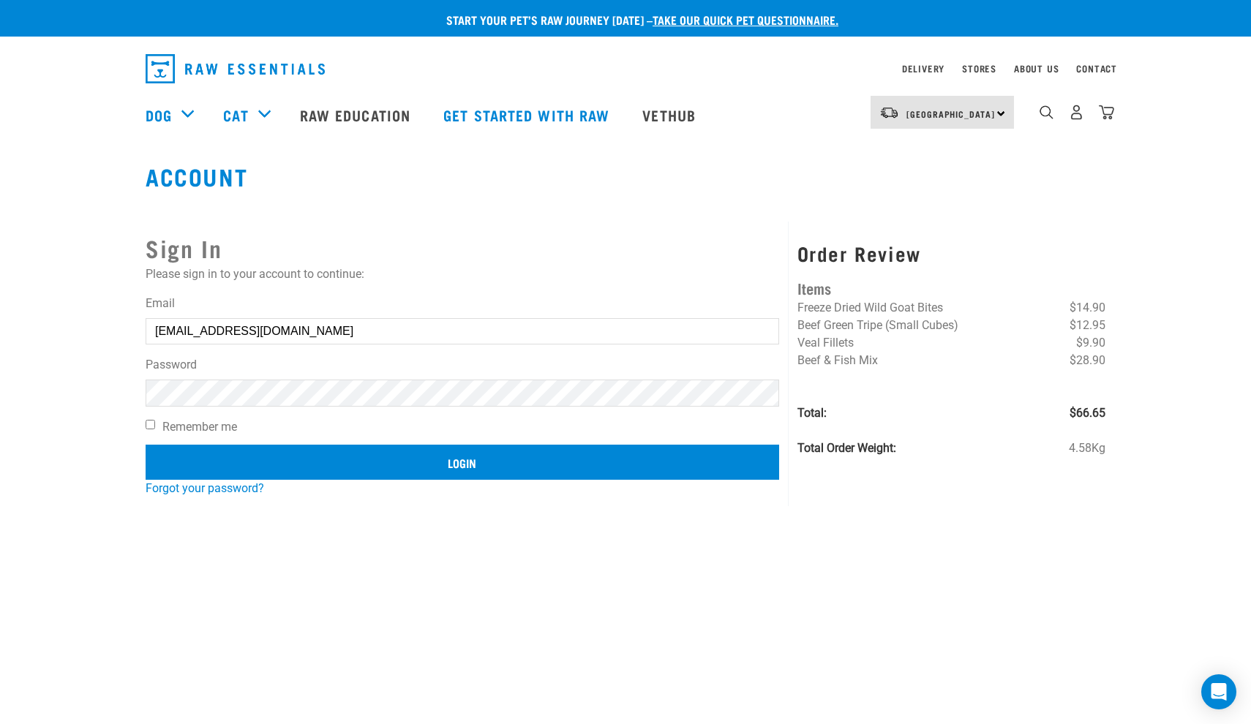
click at [352, 465] on input "Login" at bounding box center [463, 462] width 634 height 35
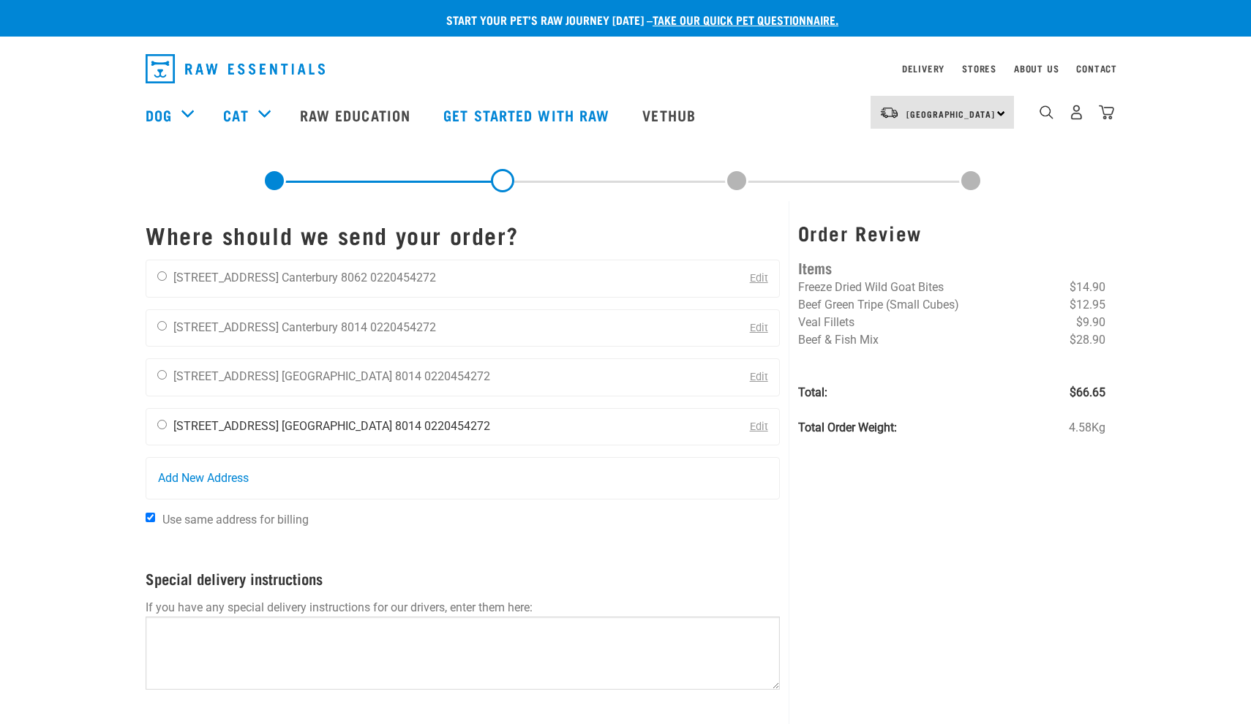
click at [174, 424] on li "[STREET_ADDRESS]" at bounding box center [225, 426] width 105 height 14
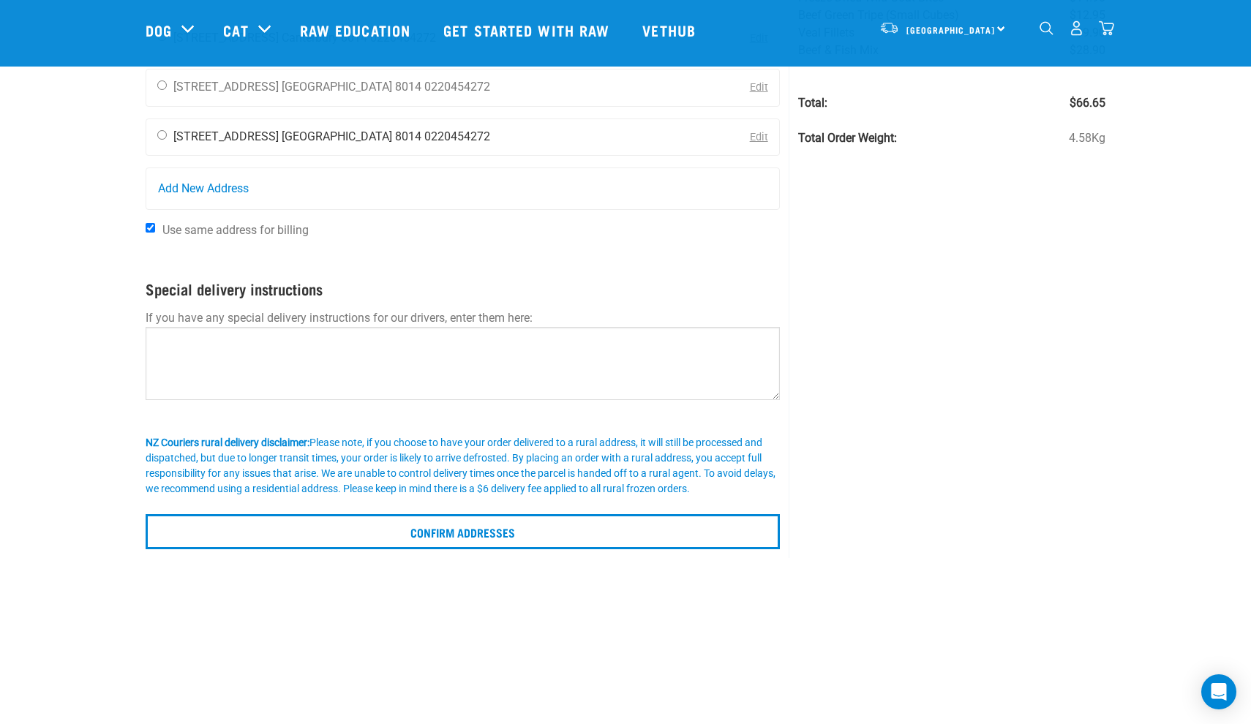
scroll to position [183, 0]
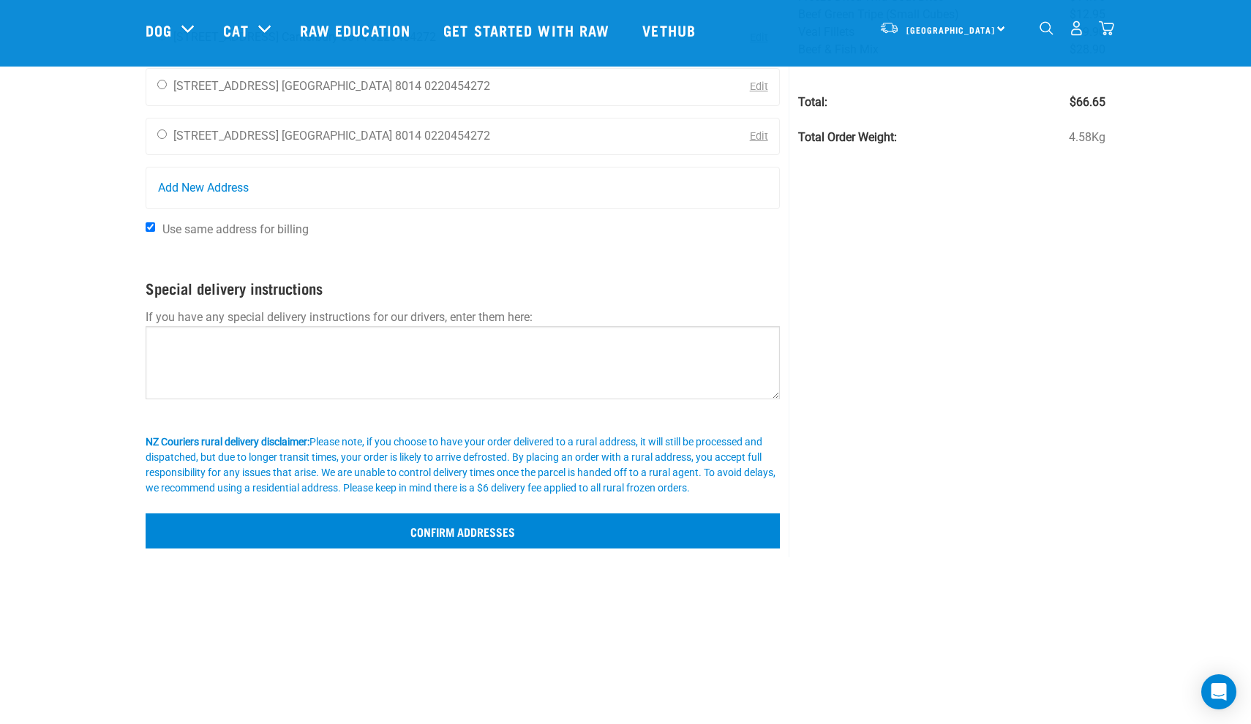
click at [353, 520] on input "Confirm addresses" at bounding box center [463, 531] width 634 height 35
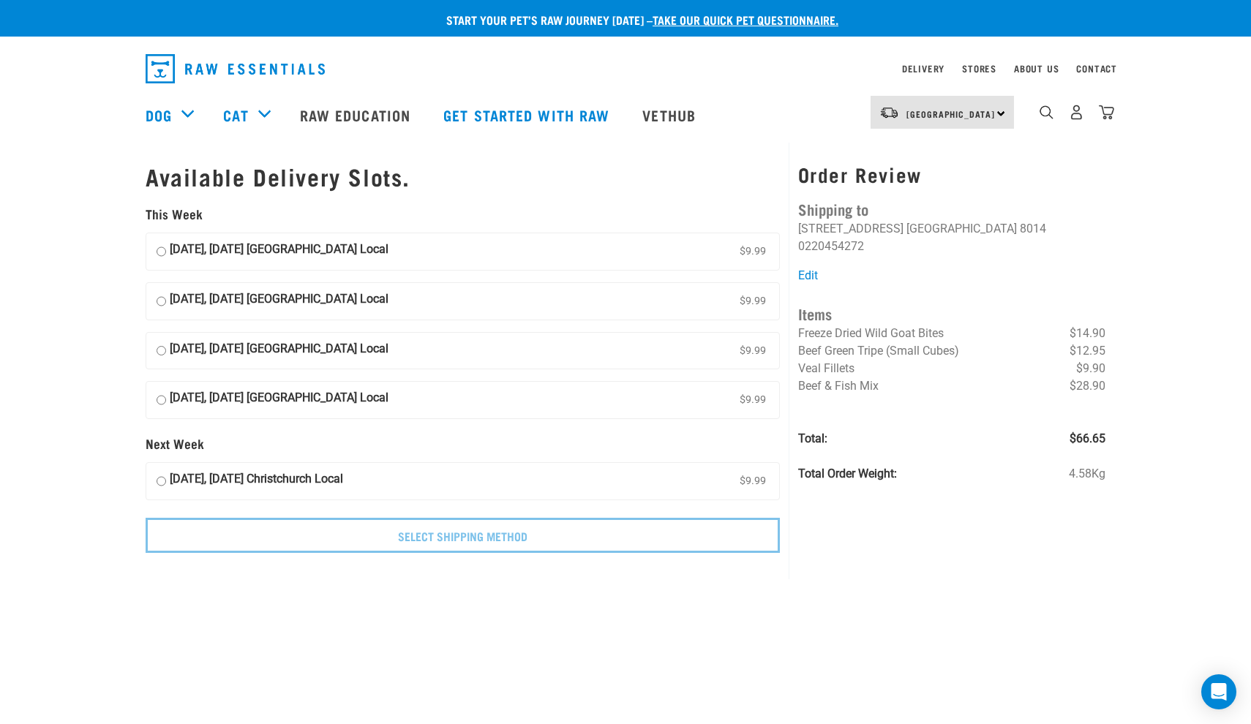
click at [386, 255] on label "[DATE], [DATE] Christchurch Local $9.99" at bounding box center [462, 251] width 633 height 37
click at [166, 255] on input "[DATE], [DATE] Christchurch Local $9.99" at bounding box center [162, 252] width 10 height 22
radio input "true"
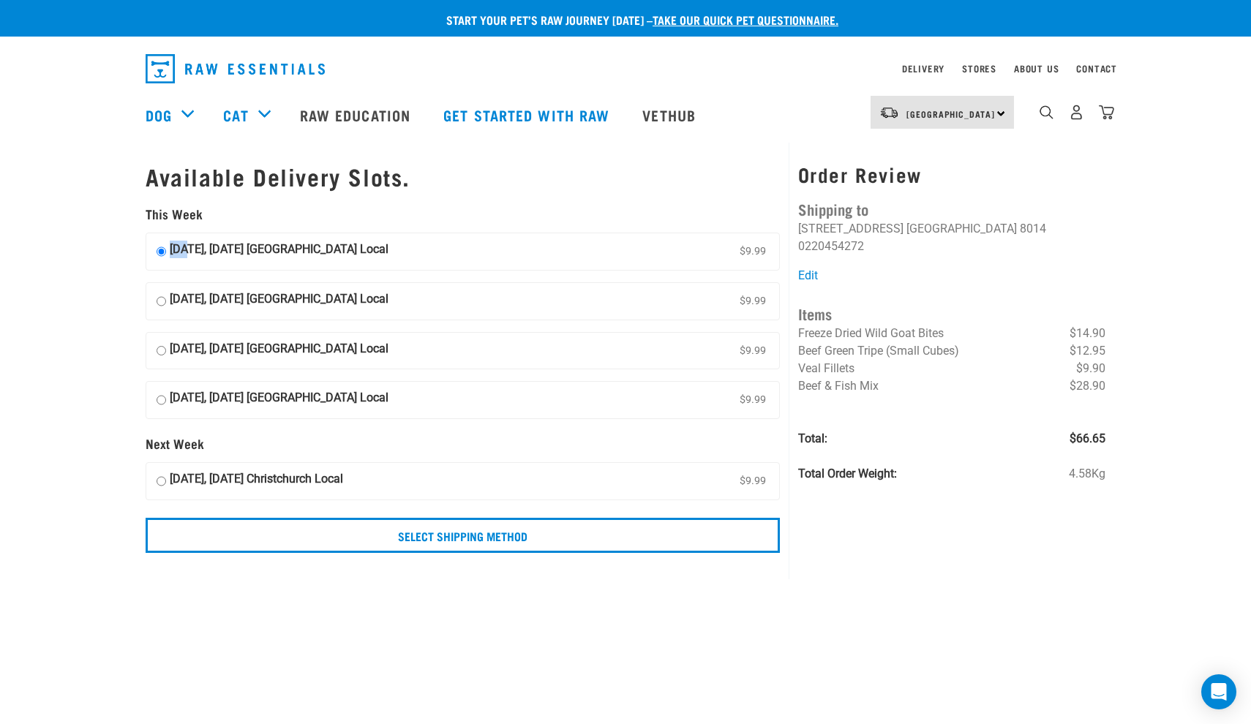
drag, startPoint x: 190, startPoint y: 245, endPoint x: 183, endPoint y: 233, distance: 13.4
click at [183, 233] on label "[DATE], [DATE] Christchurch Local $9.99" at bounding box center [462, 251] width 633 height 37
click at [166, 241] on input "[DATE], [DATE] Christchurch Local $9.99" at bounding box center [162, 252] width 10 height 22
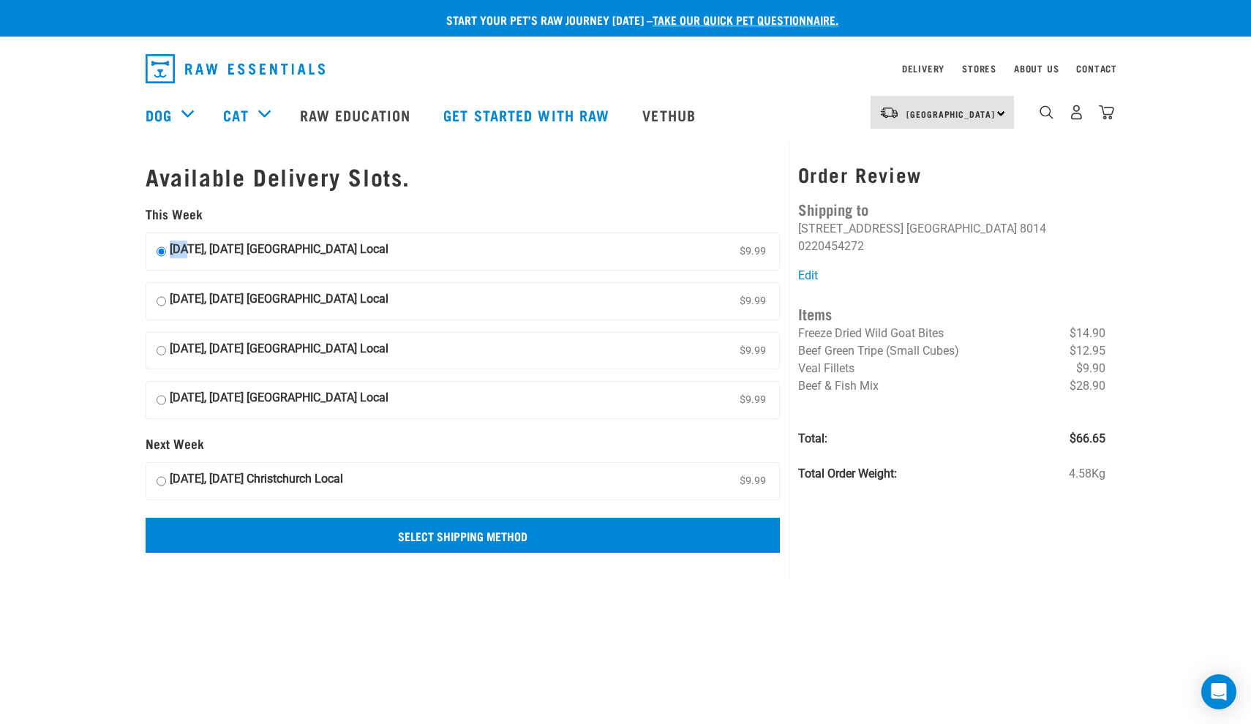
click at [370, 526] on input "Select Shipping Method" at bounding box center [463, 535] width 634 height 35
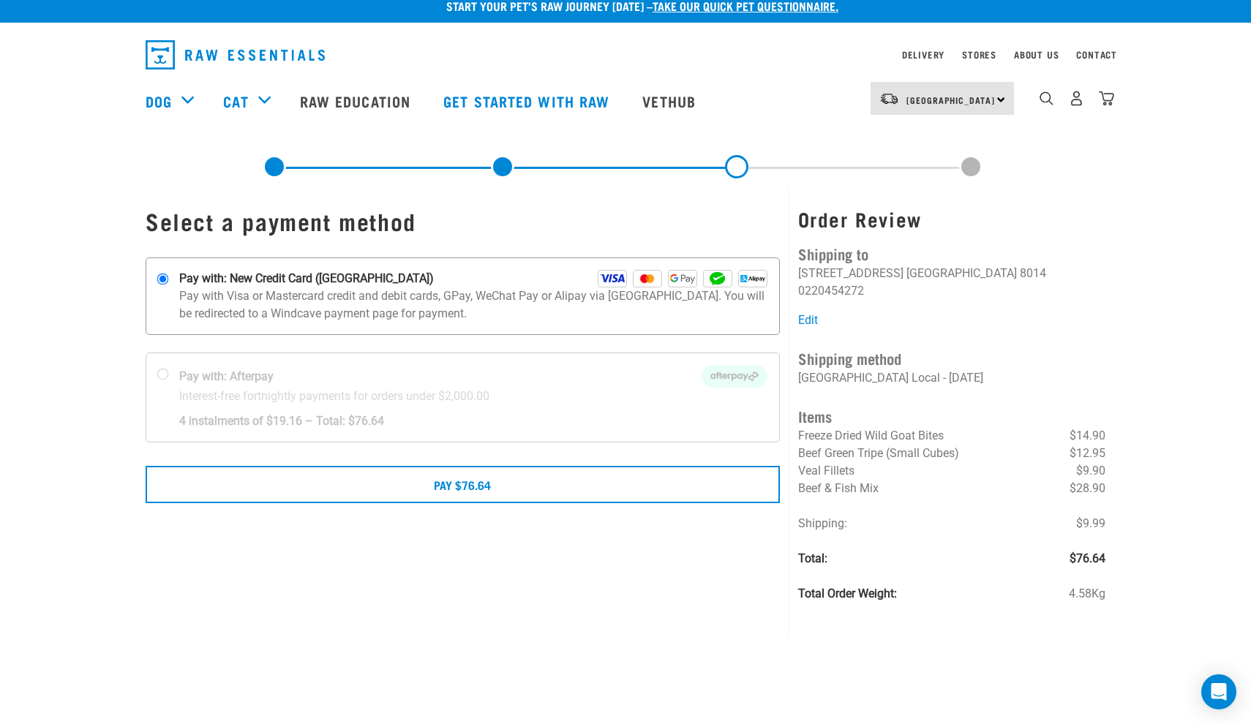
scroll to position [12, 0]
